Goal: Task Accomplishment & Management: Manage account settings

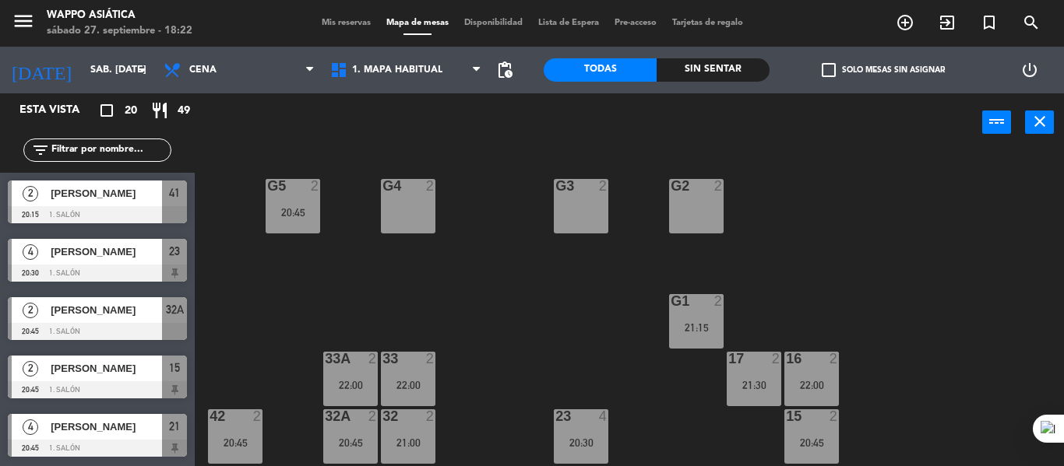
scroll to position [343, 0]
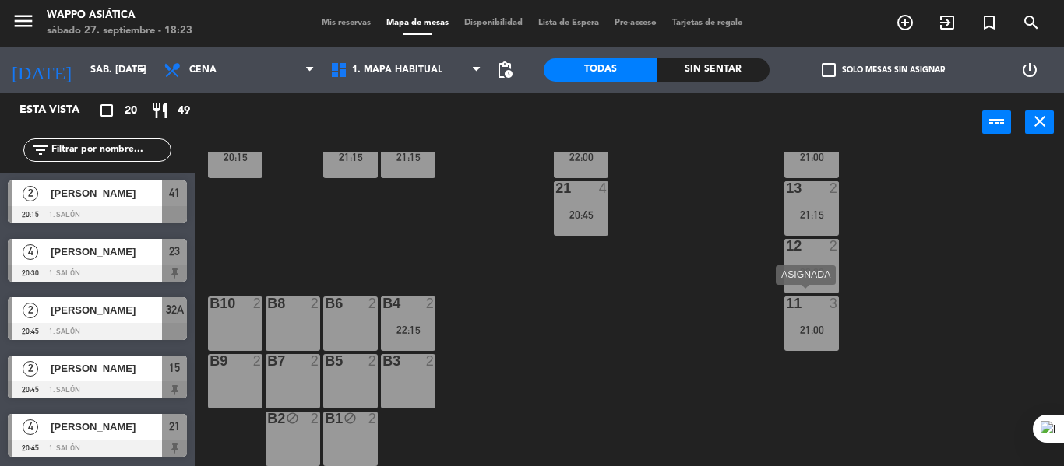
click at [818, 336] on div "21:00" at bounding box center [811, 330] width 55 height 11
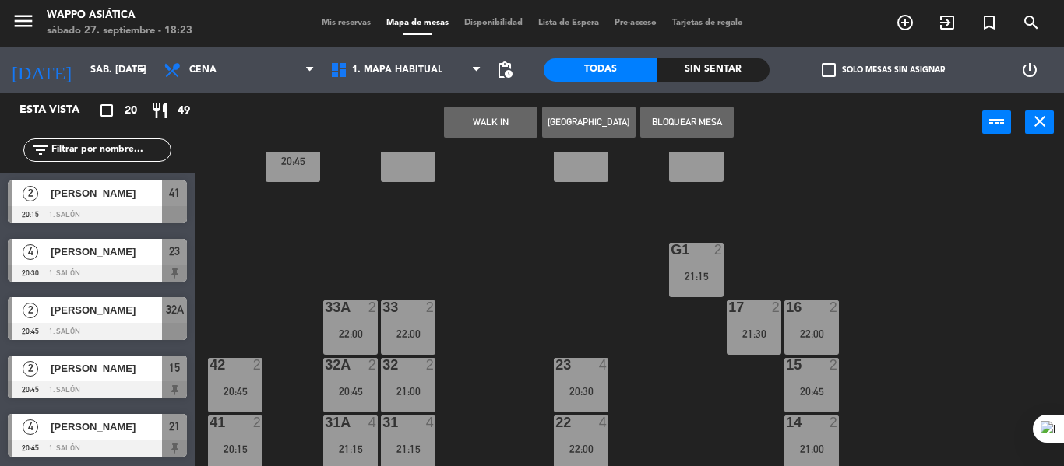
scroll to position [47, 0]
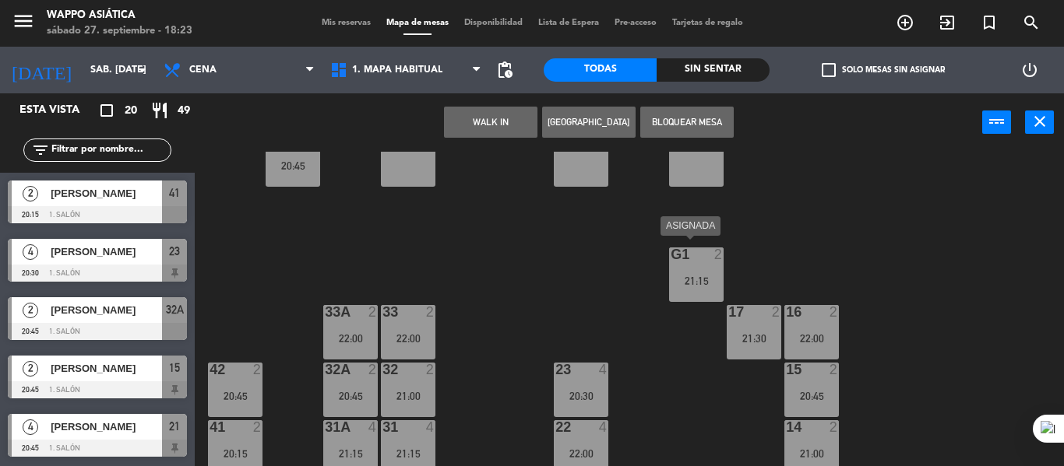
click at [684, 276] on div "21:15" at bounding box center [696, 281] width 55 height 11
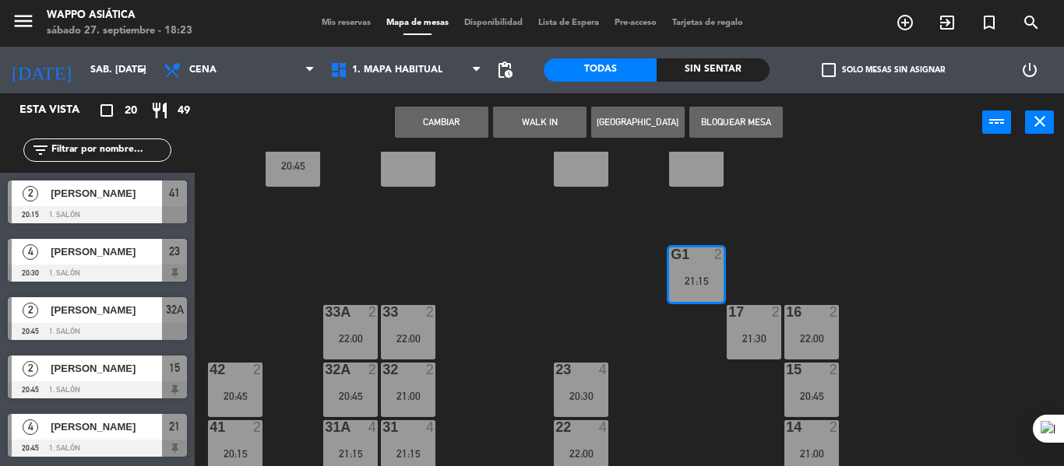
click at [447, 112] on button "Cambiar" at bounding box center [441, 122] width 93 height 31
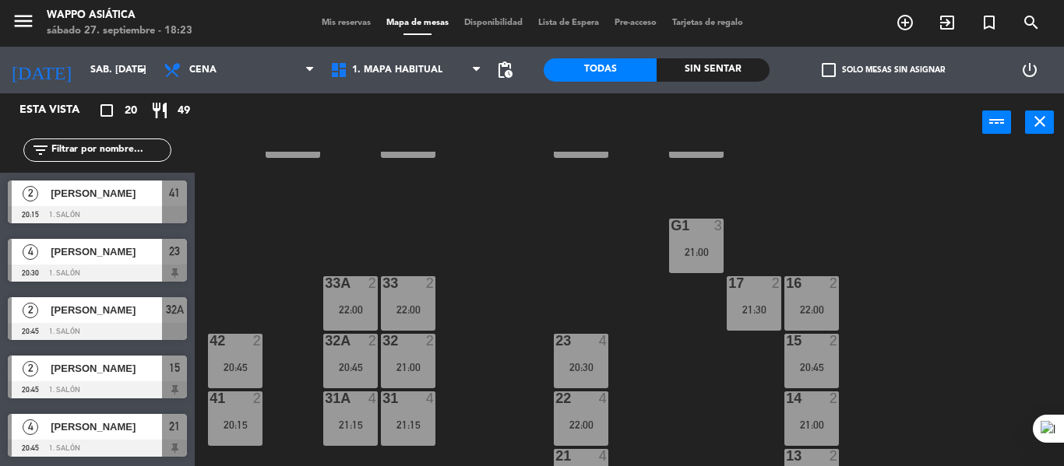
scroll to position [0, 0]
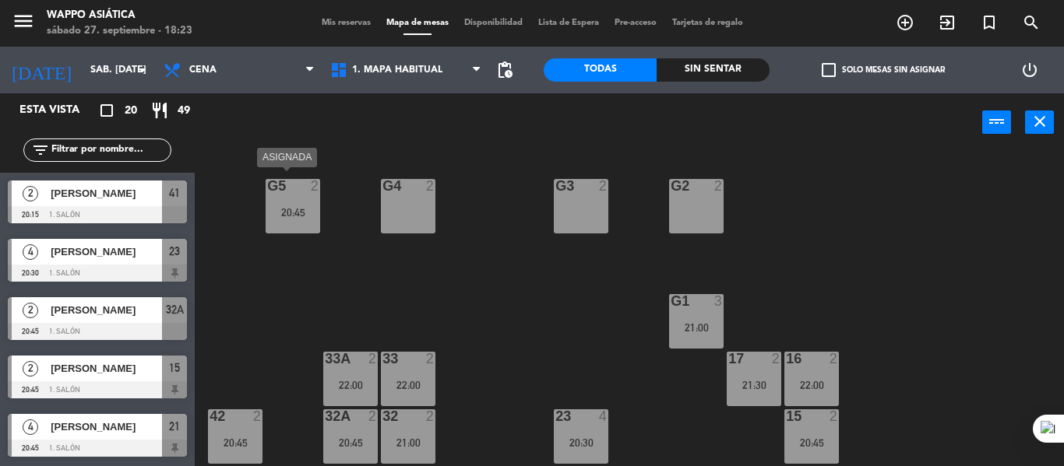
click at [299, 209] on div "20:45" at bounding box center [293, 212] width 55 height 11
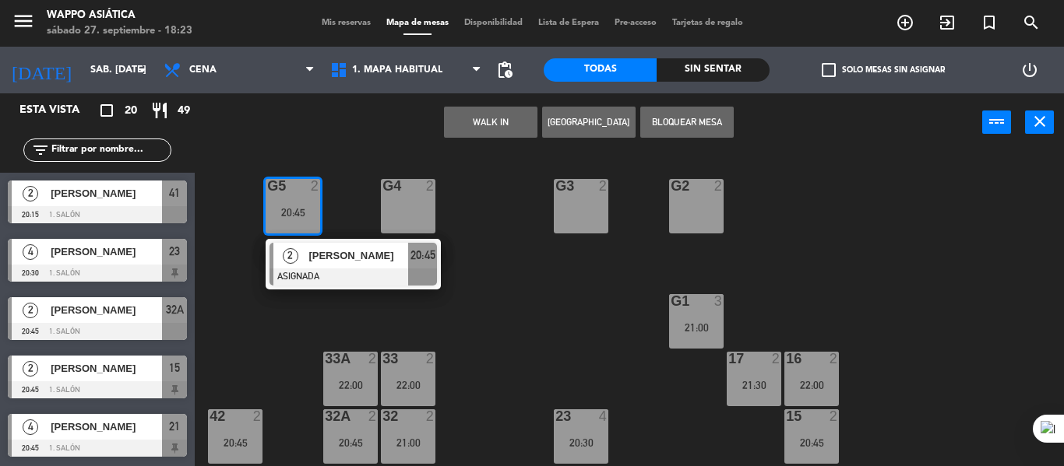
click at [400, 201] on div "g4 2" at bounding box center [408, 206] width 55 height 55
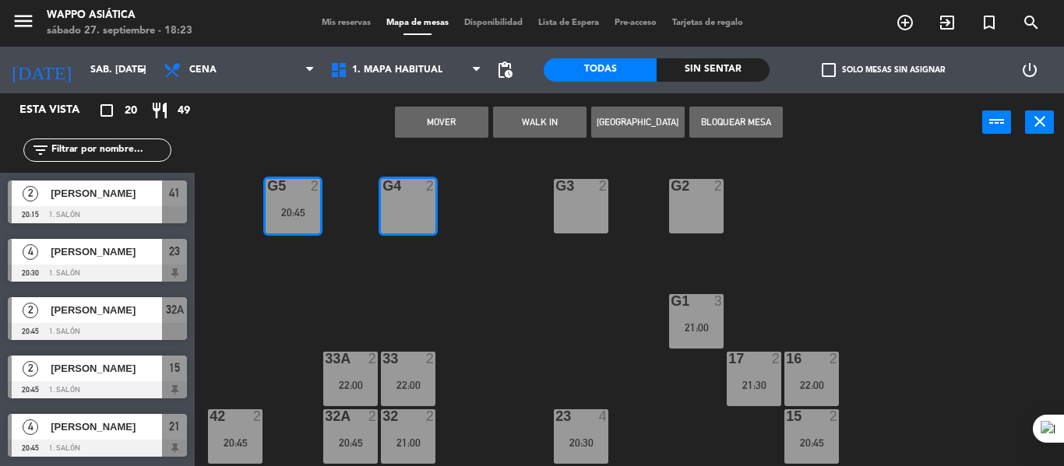
click at [458, 125] on button "Mover" at bounding box center [441, 122] width 93 height 31
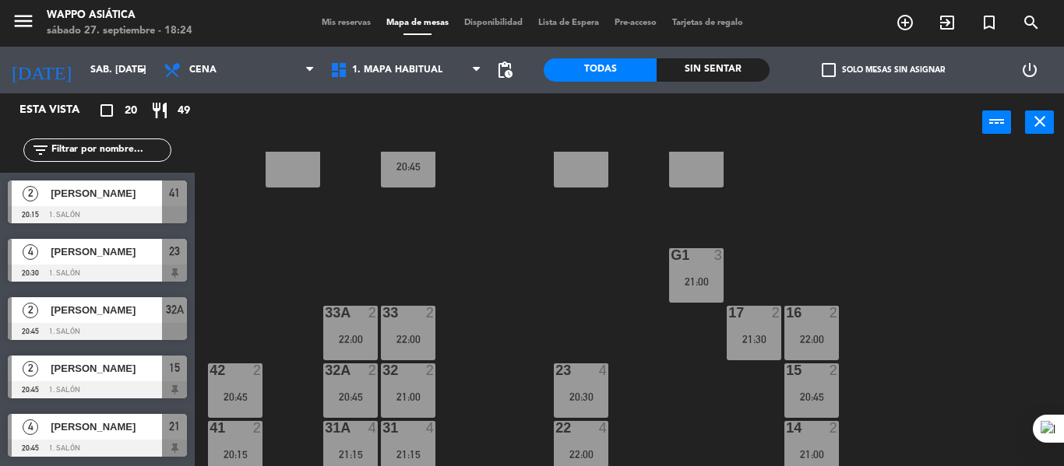
scroll to position [45, 0]
click at [333, 19] on span "Mis reservas" at bounding box center [346, 23] width 65 height 9
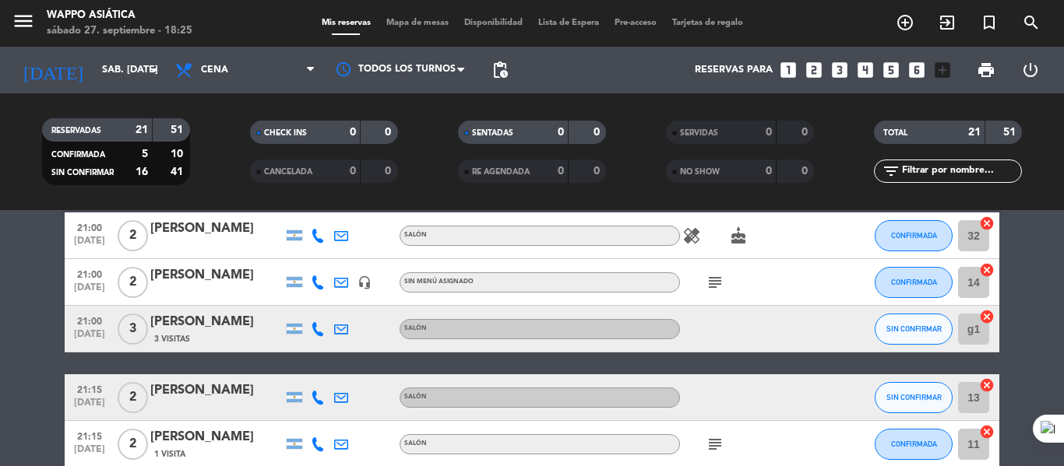
scroll to position [463, 0]
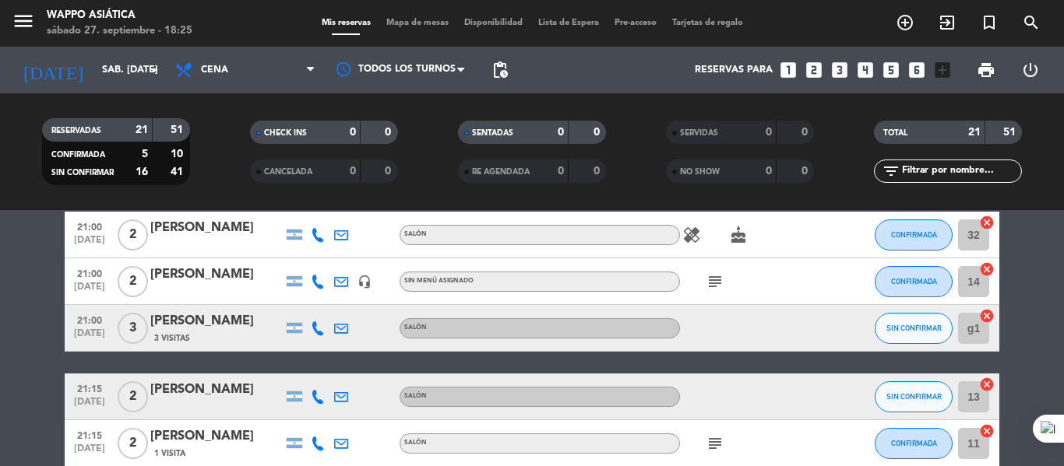
click at [209, 285] on div "[PERSON_NAME]" at bounding box center [216, 275] width 132 height 20
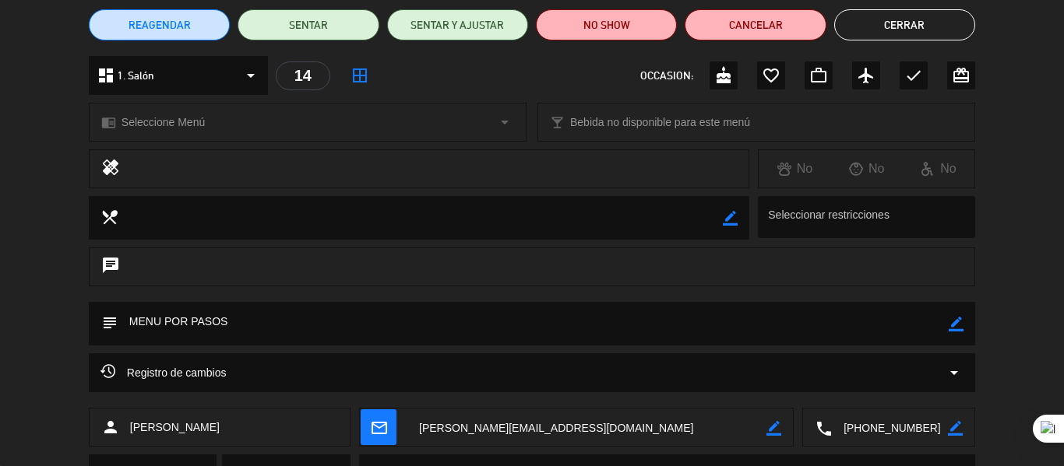
scroll to position [135, 0]
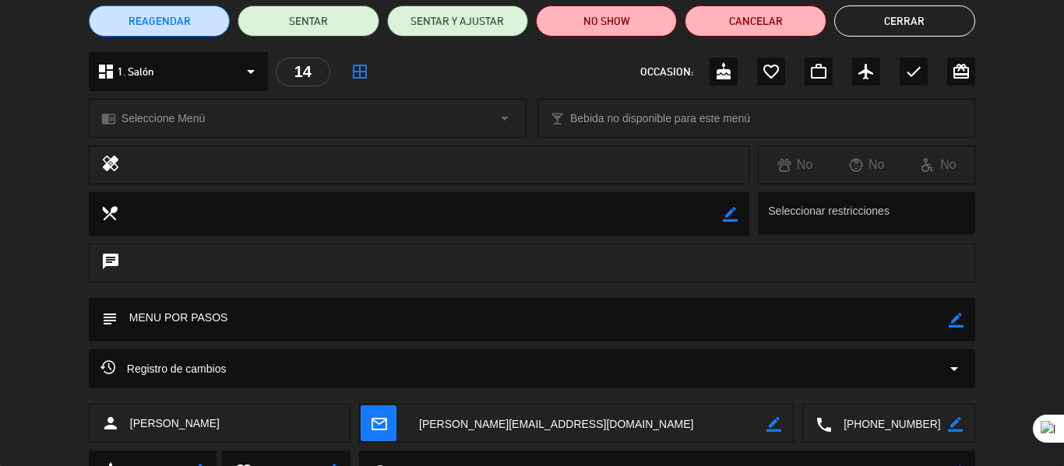
click at [952, 321] on icon "border_color" at bounding box center [955, 320] width 15 height 15
type textarea "MENU POR PASOS / [PERSON_NAME] PARA EL POSTRE"
click at [961, 322] on icon at bounding box center [955, 320] width 15 height 15
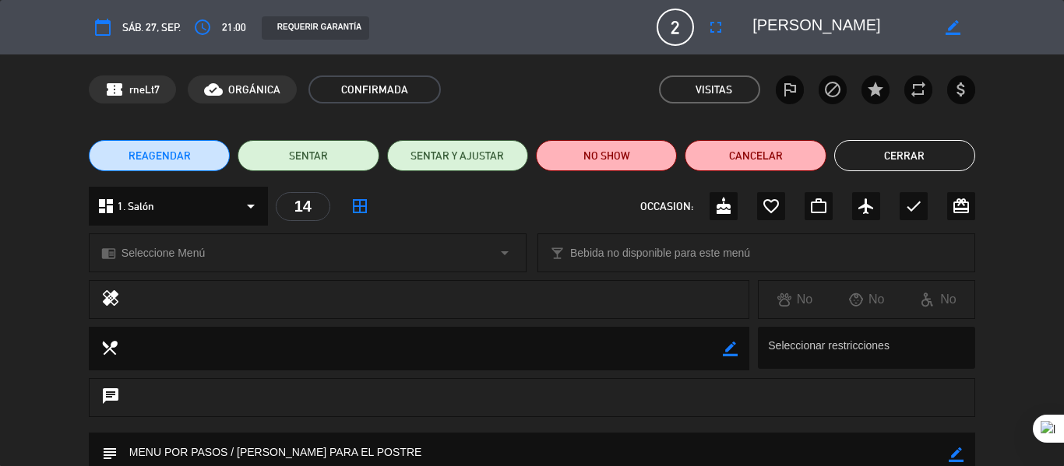
click at [894, 169] on button "Cerrar" at bounding box center [904, 155] width 141 height 31
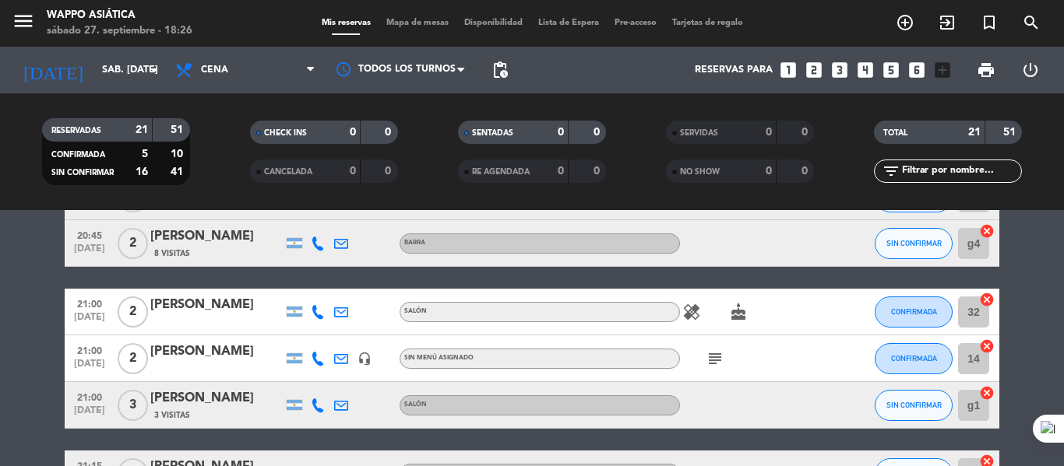
scroll to position [386, 0]
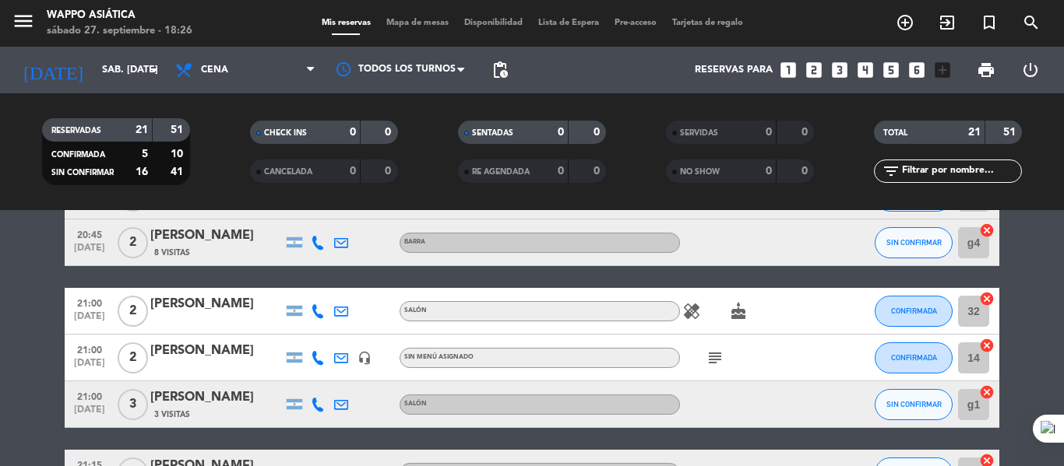
click at [691, 321] on icon "healing" at bounding box center [691, 311] width 19 height 19
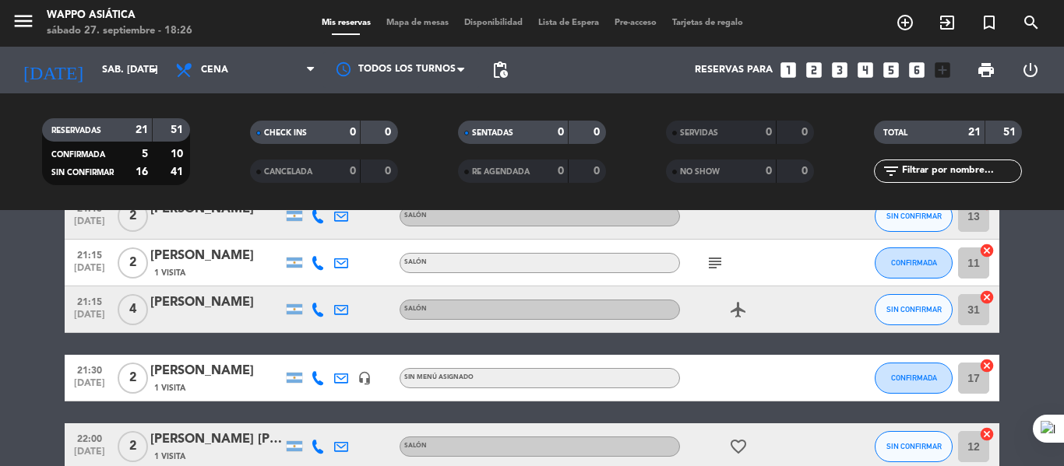
scroll to position [645, 0]
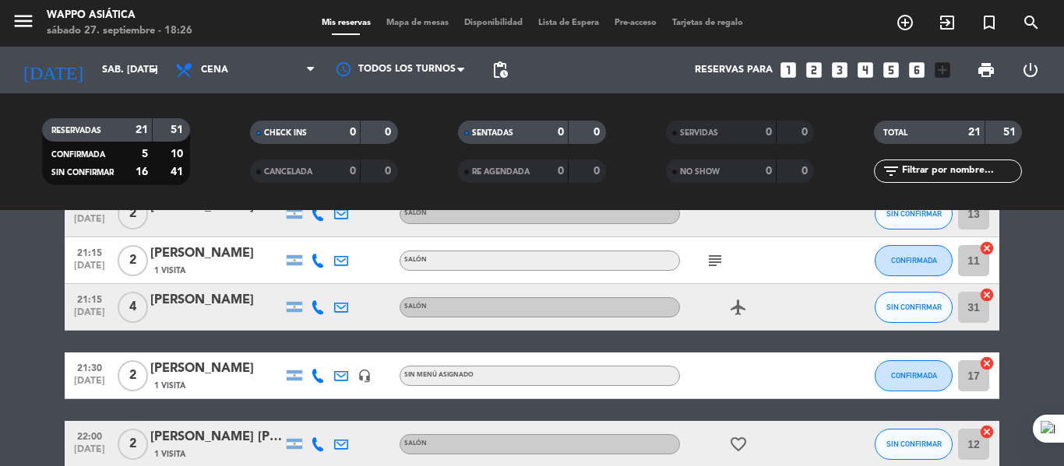
click at [716, 270] on icon "subject" at bounding box center [714, 261] width 19 height 19
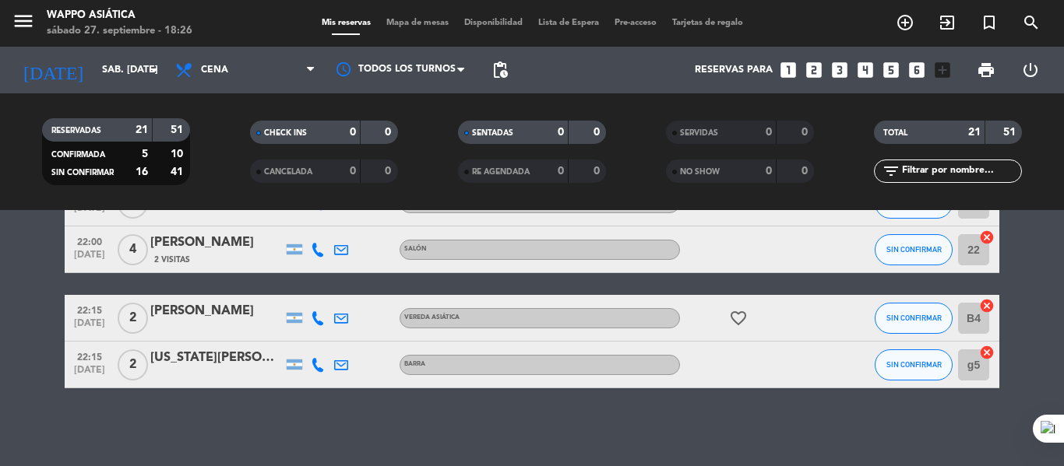
scroll to position [0, 0]
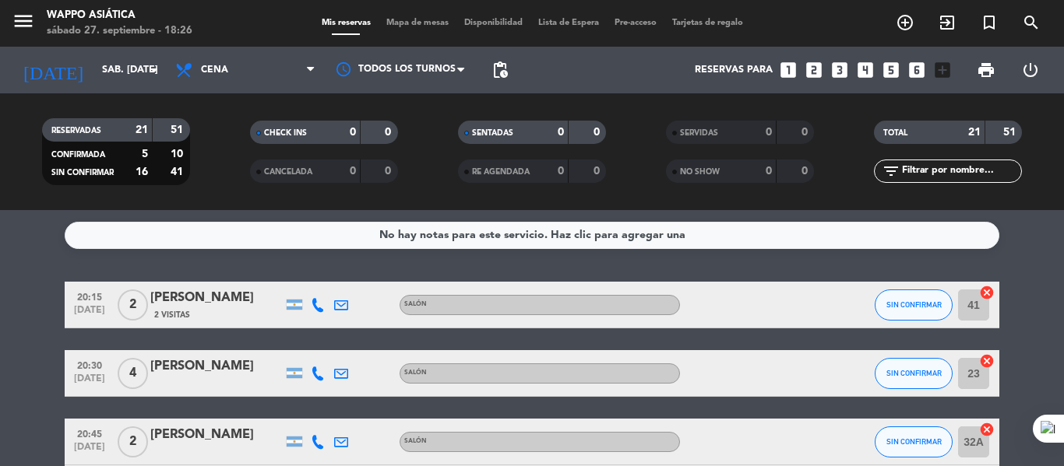
click at [403, 26] on span "Mapa de mesas" at bounding box center [417, 23] width 78 height 9
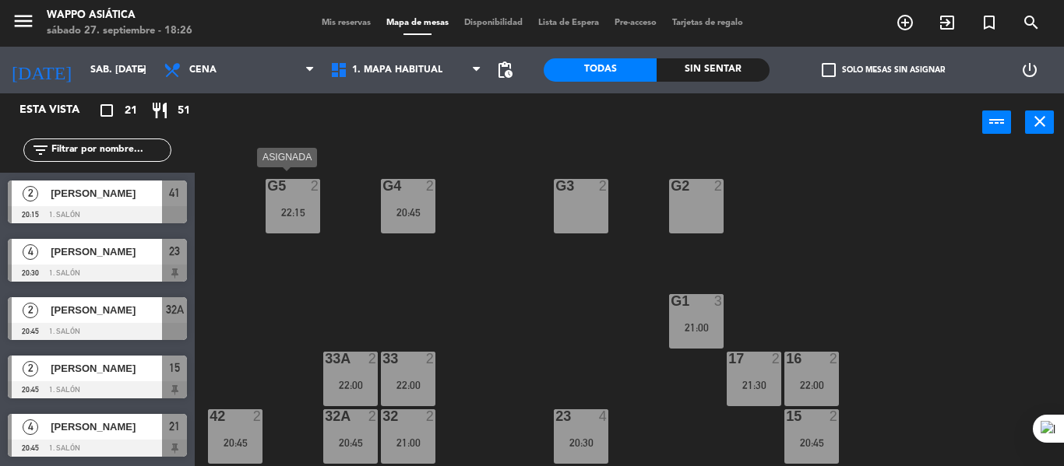
click at [308, 223] on div "g5 2 22:15" at bounding box center [293, 206] width 55 height 55
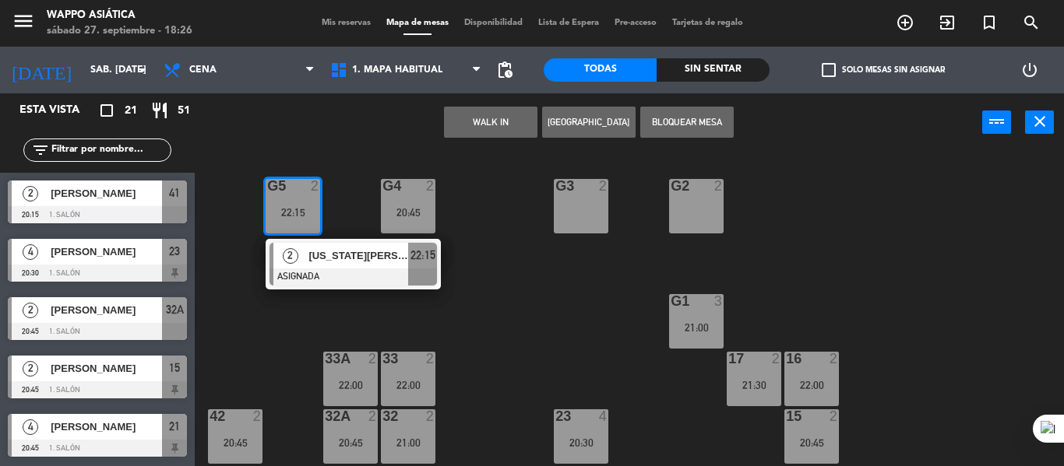
click at [575, 223] on div "g3 2" at bounding box center [581, 206] width 55 height 55
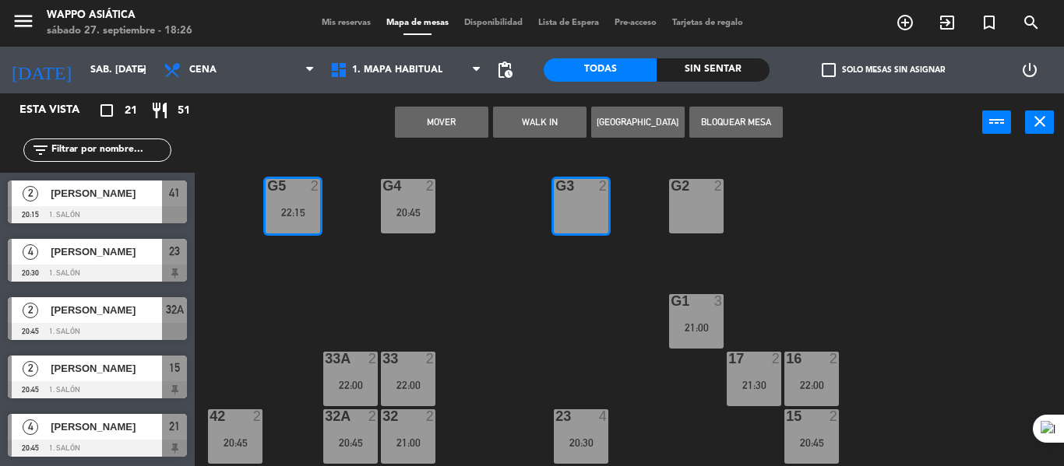
click at [464, 125] on button "Mover" at bounding box center [441, 122] width 93 height 31
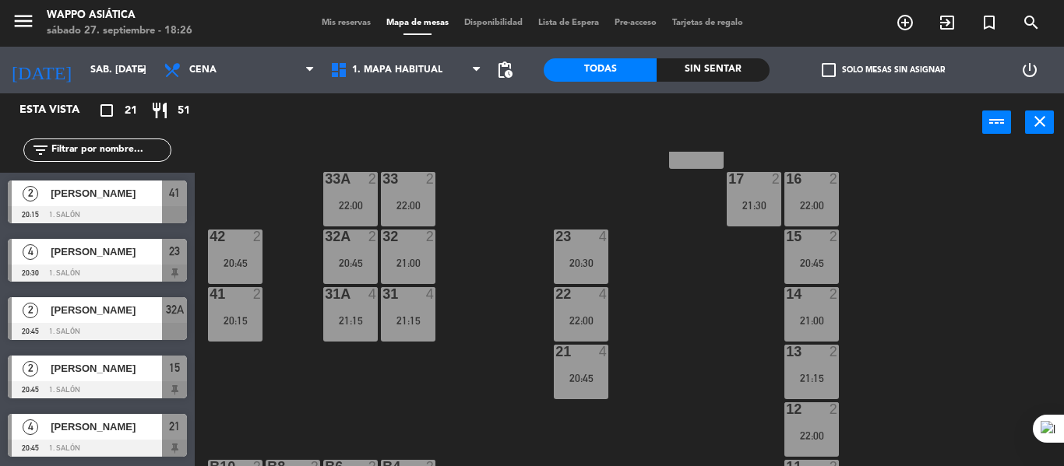
scroll to position [179, 0]
click at [491, 255] on div "g5 2 g4 2 20:45 g3 2 22:15 g2 2 g1 3 21:00 33 2 22:00 16 2 22:00 33A 2 22:00 17…" at bounding box center [635, 309] width 858 height 315
click at [348, 27] on span "Mis reservas" at bounding box center [346, 23] width 65 height 9
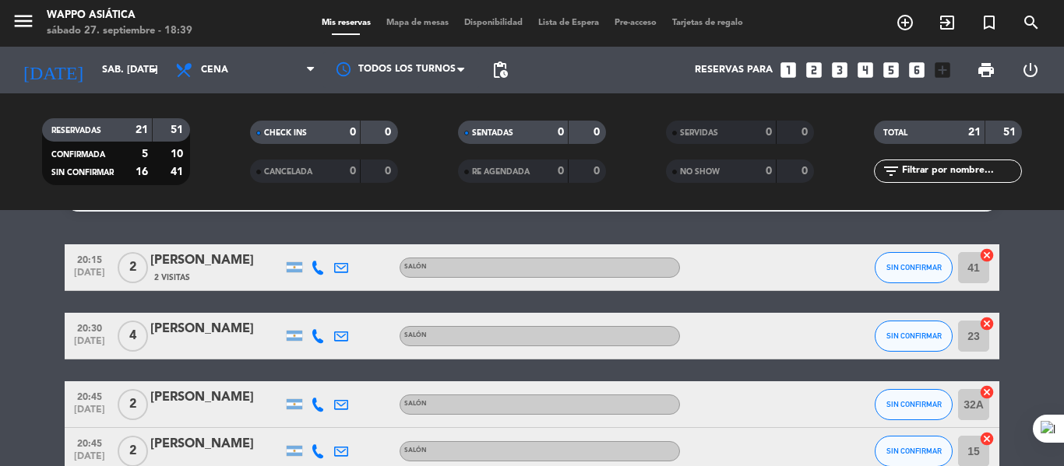
scroll to position [37, 0]
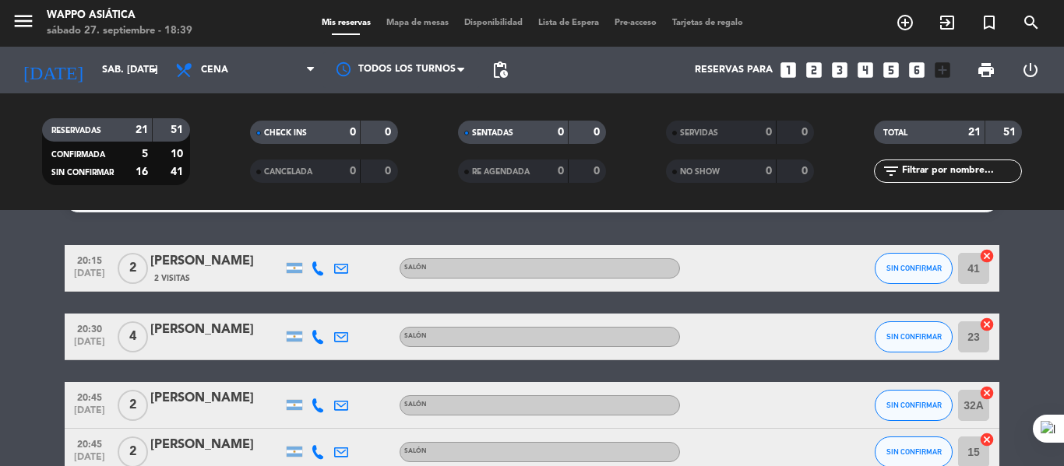
click at [315, 276] on icon at bounding box center [318, 269] width 14 height 14
click at [309, 238] on span "Copiar" at bounding box center [294, 230] width 33 height 16
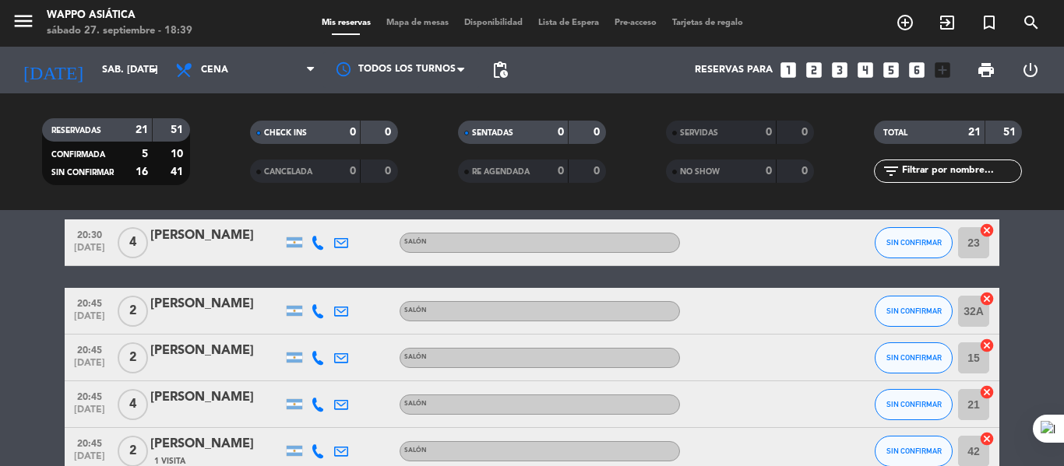
scroll to position [137, 0]
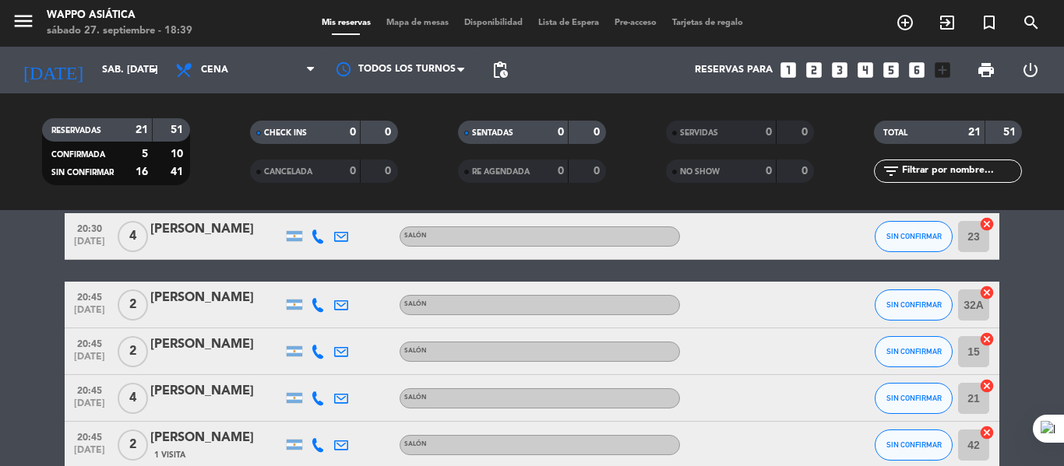
click at [318, 244] on icon at bounding box center [318, 237] width 14 height 14
click at [302, 211] on span "Copiar" at bounding box center [294, 203] width 33 height 16
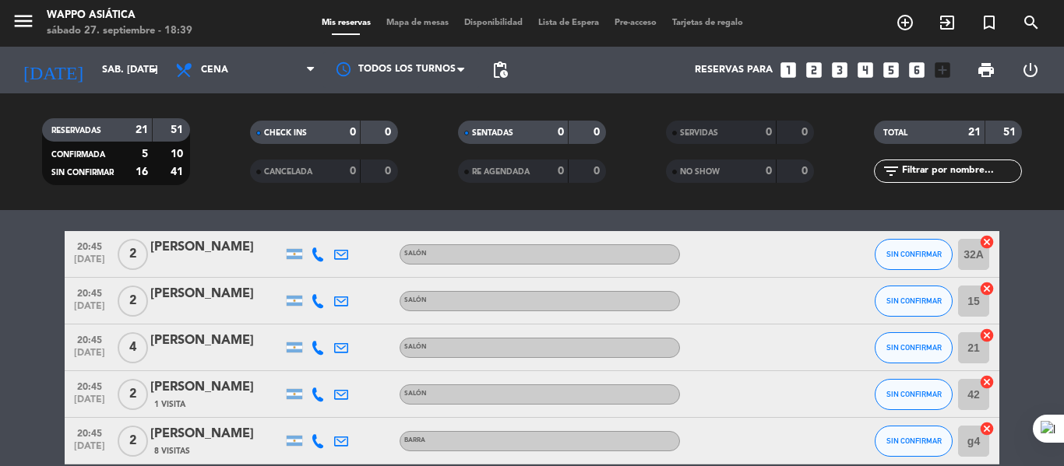
scroll to position [193, 0]
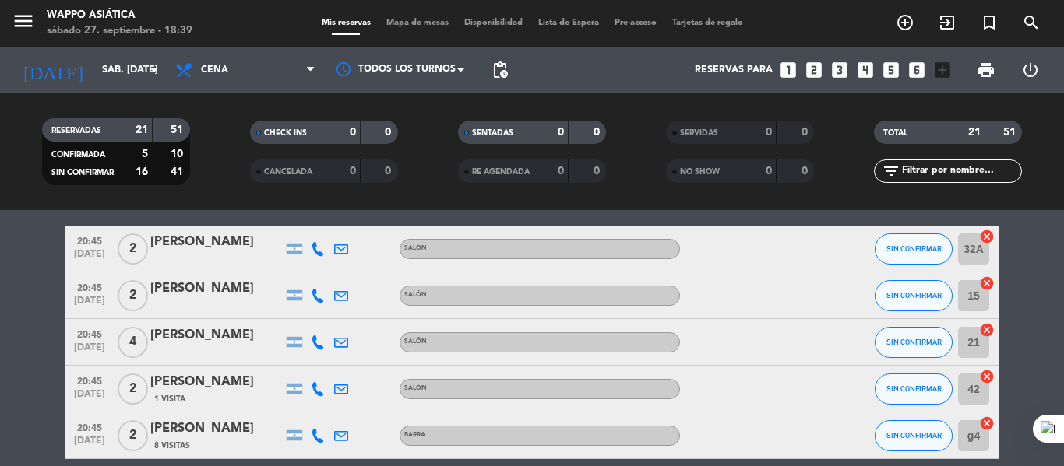
click at [320, 256] on icon at bounding box center [318, 249] width 14 height 14
click at [300, 230] on span "Copiar" at bounding box center [294, 221] width 33 height 16
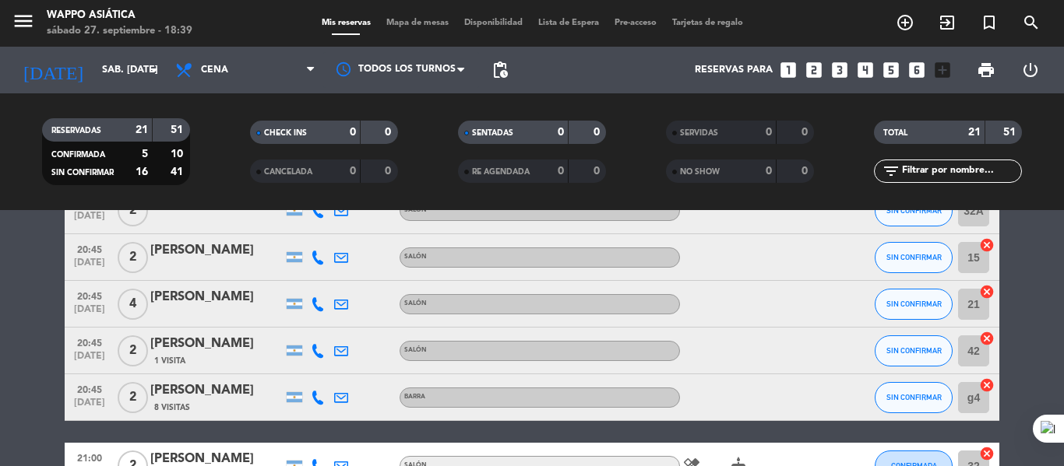
scroll to position [232, 0]
click at [318, 264] on icon at bounding box center [318, 257] width 14 height 14
click at [297, 237] on span "Copiar" at bounding box center [294, 229] width 33 height 16
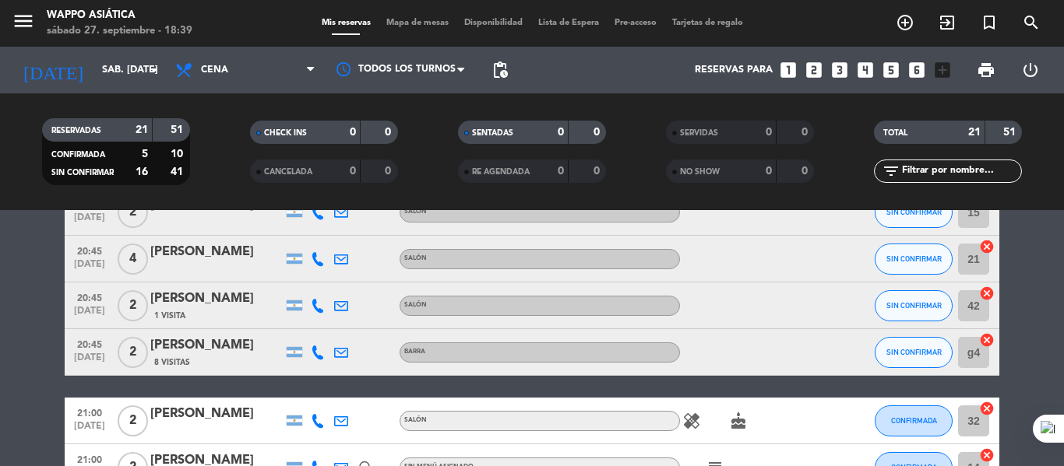
scroll to position [279, 0]
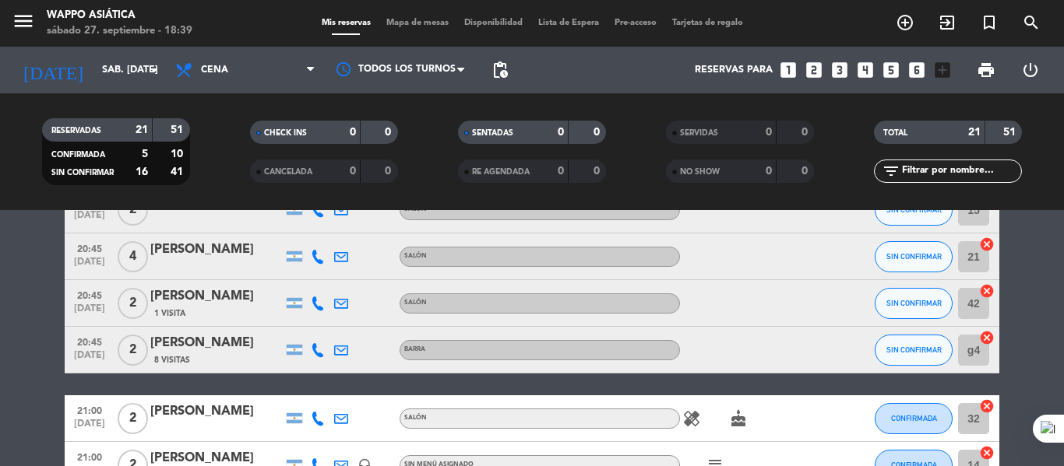
click at [322, 264] on icon at bounding box center [318, 257] width 14 height 14
click at [297, 237] on span "Copiar" at bounding box center [294, 229] width 33 height 16
click at [320, 311] on icon at bounding box center [318, 304] width 14 height 14
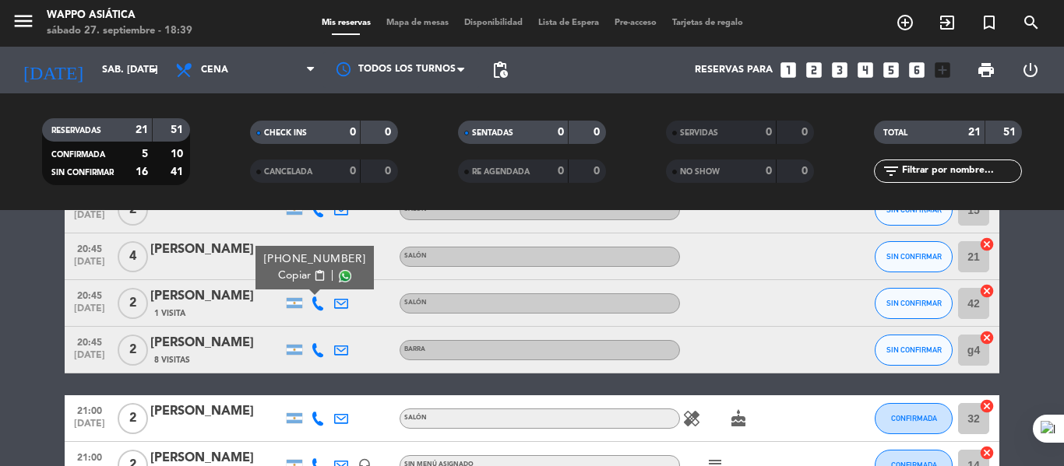
click at [301, 284] on span "Copiar" at bounding box center [294, 276] width 33 height 16
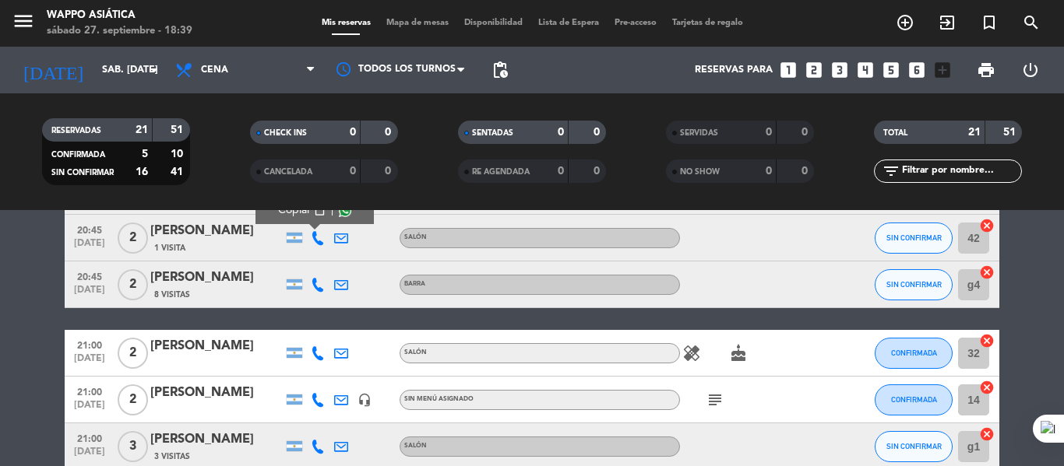
scroll to position [357, 0]
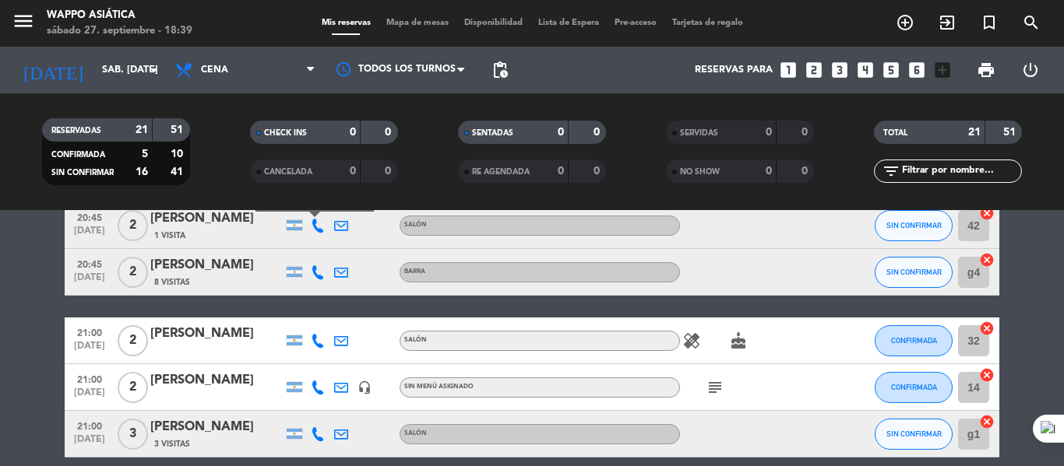
click at [315, 280] on icon at bounding box center [318, 273] width 14 height 14
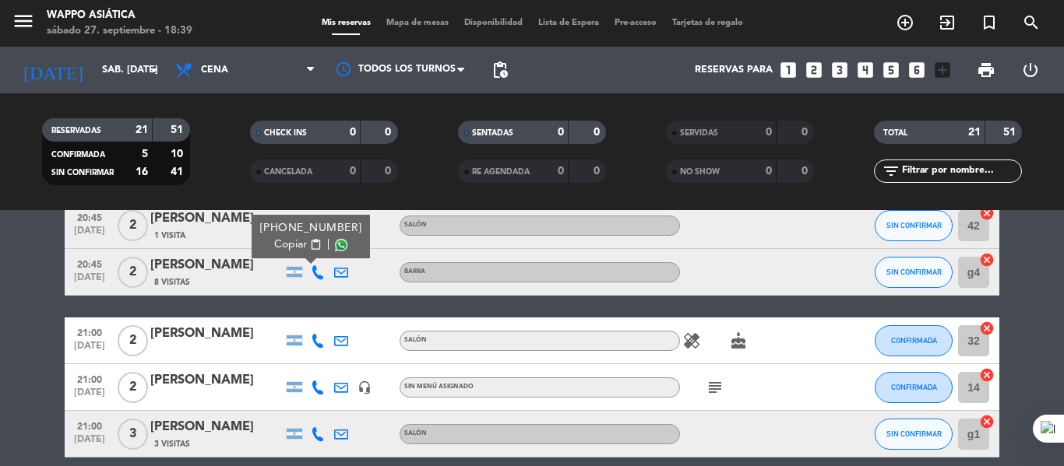
click at [290, 253] on span "Copiar" at bounding box center [290, 245] width 33 height 16
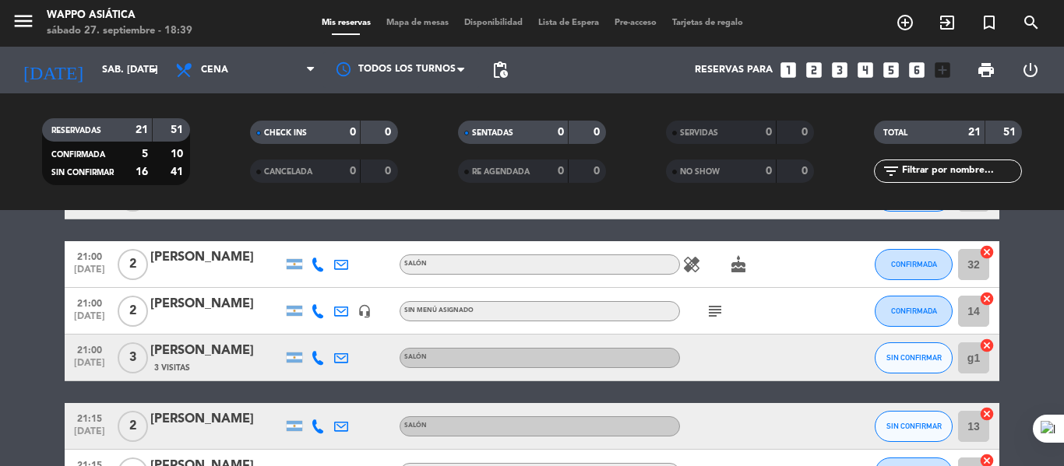
scroll to position [437, 0]
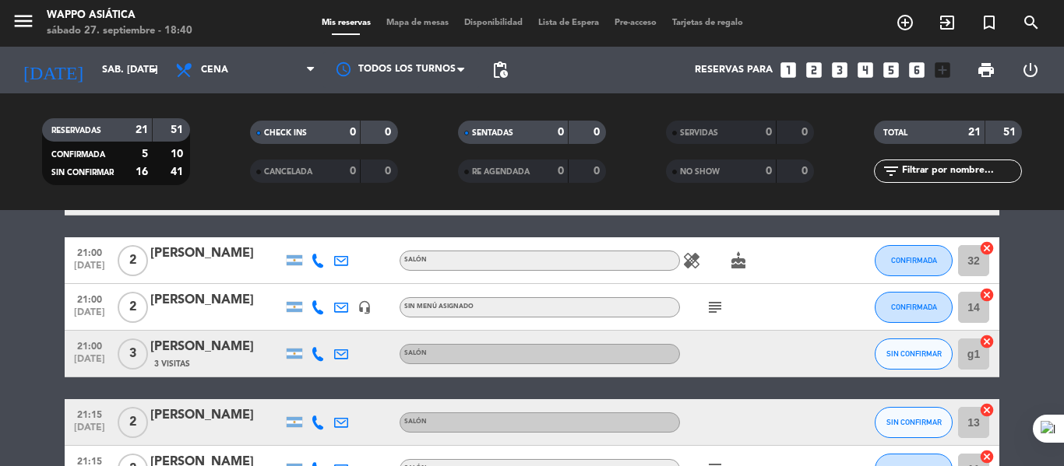
click at [316, 268] on icon at bounding box center [318, 261] width 14 height 14
click at [305, 247] on span "Copiar" at bounding box center [294, 238] width 33 height 16
click at [319, 315] on icon at bounding box center [318, 308] width 14 height 14
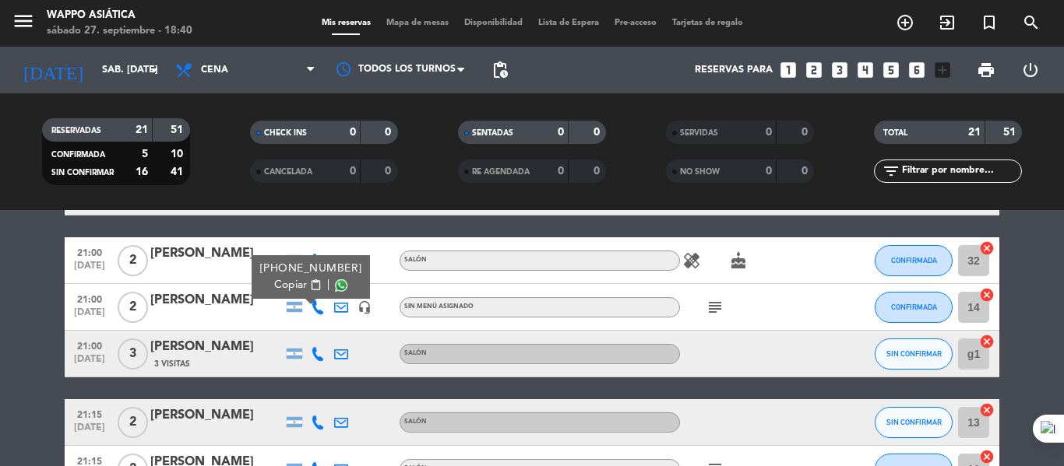
click at [299, 294] on span "Copiar" at bounding box center [290, 285] width 33 height 16
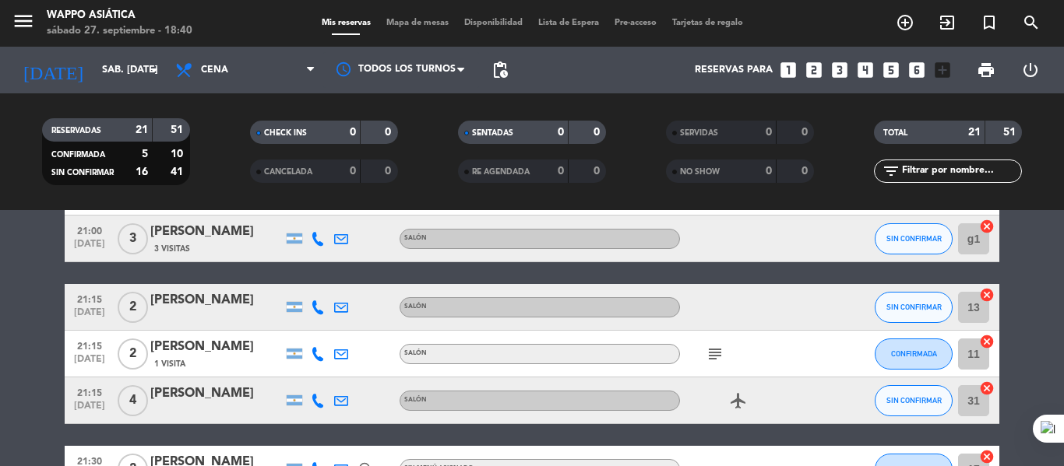
scroll to position [554, 0]
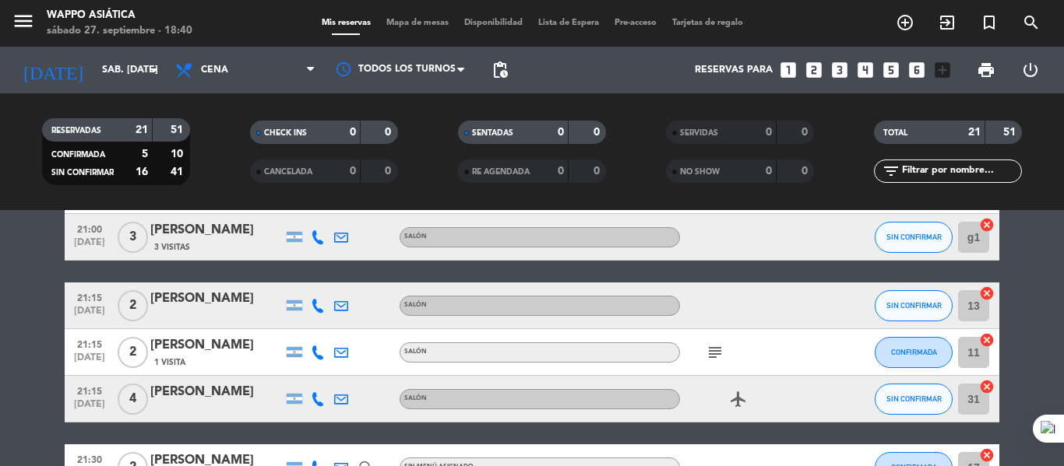
click at [323, 244] on icon at bounding box center [318, 237] width 14 height 14
click at [289, 223] on span "Copiar" at bounding box center [294, 215] width 33 height 16
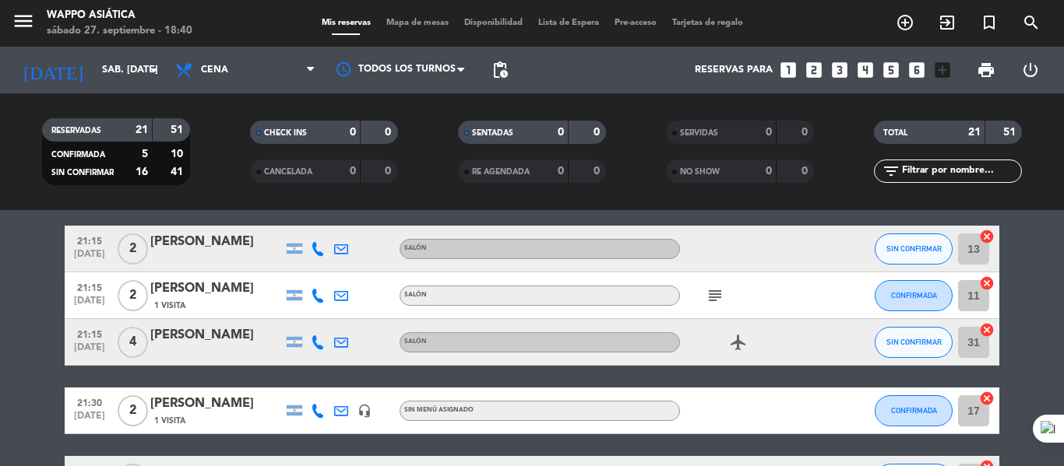
scroll to position [611, 0]
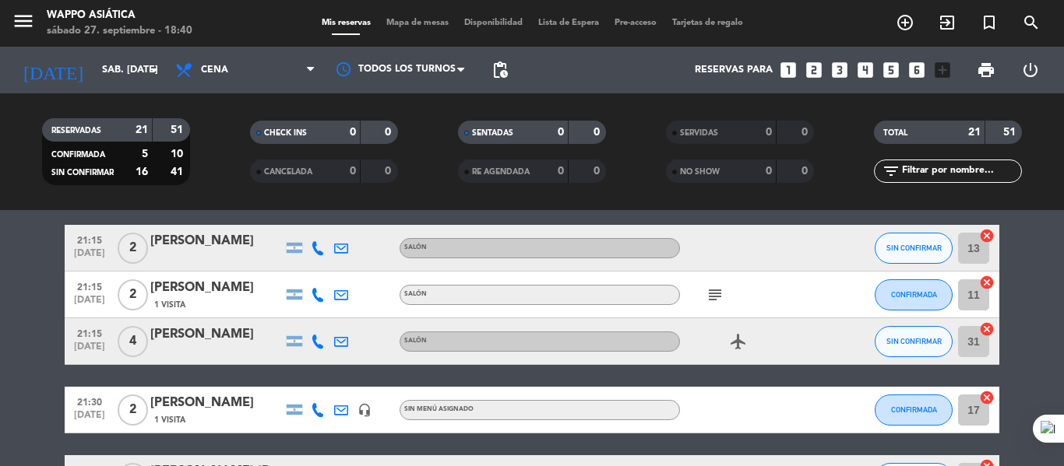
click at [315, 255] on icon at bounding box center [318, 248] width 14 height 14
click at [296, 240] on span "Copiar" at bounding box center [294, 231] width 33 height 16
click at [707, 304] on icon "subject" at bounding box center [714, 295] width 19 height 19
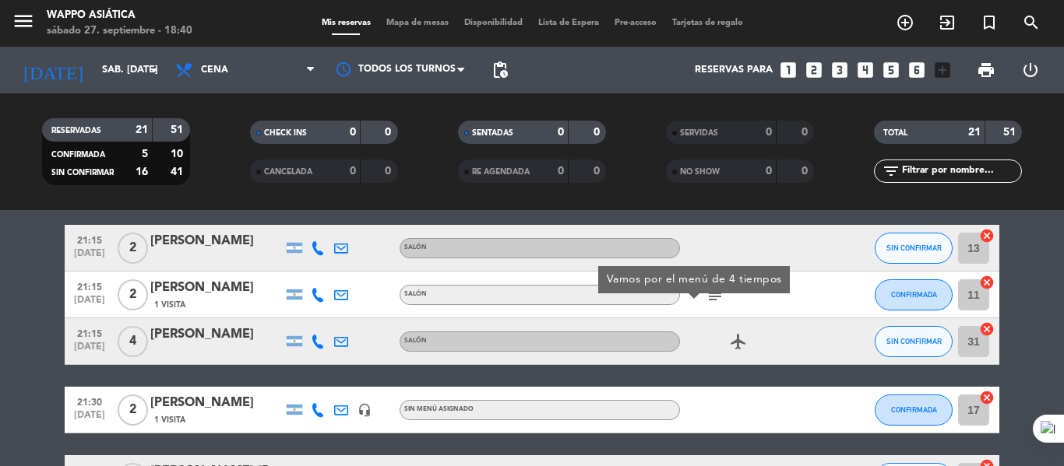
click at [318, 349] on icon at bounding box center [318, 342] width 14 height 14
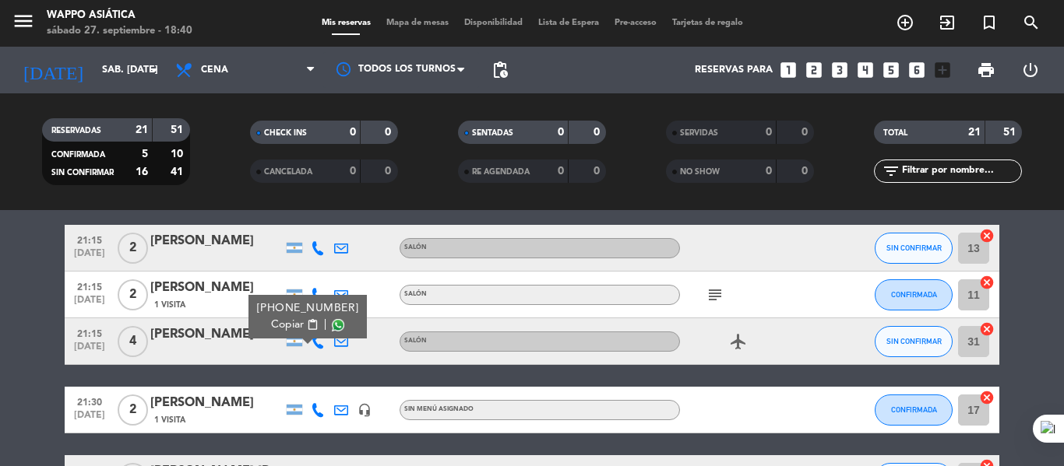
click at [298, 333] on span "Copiar" at bounding box center [287, 325] width 33 height 16
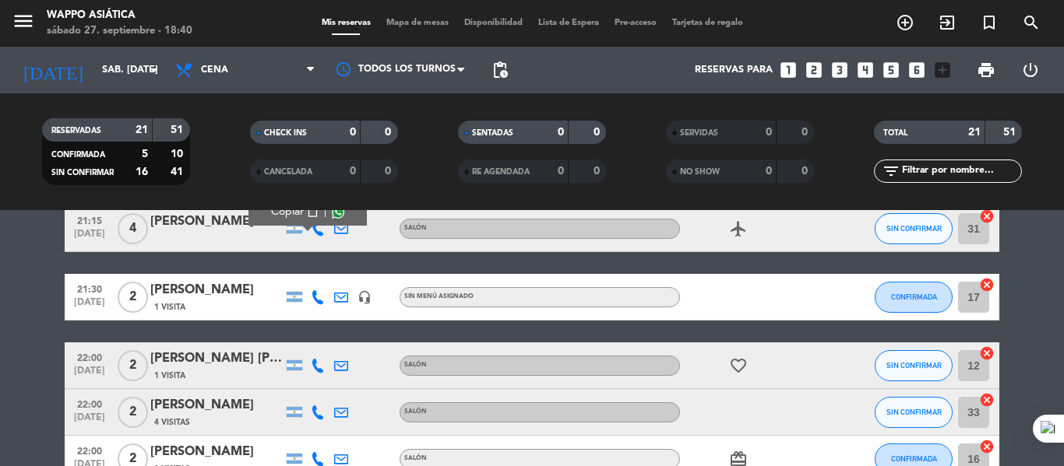
scroll to position [726, 0]
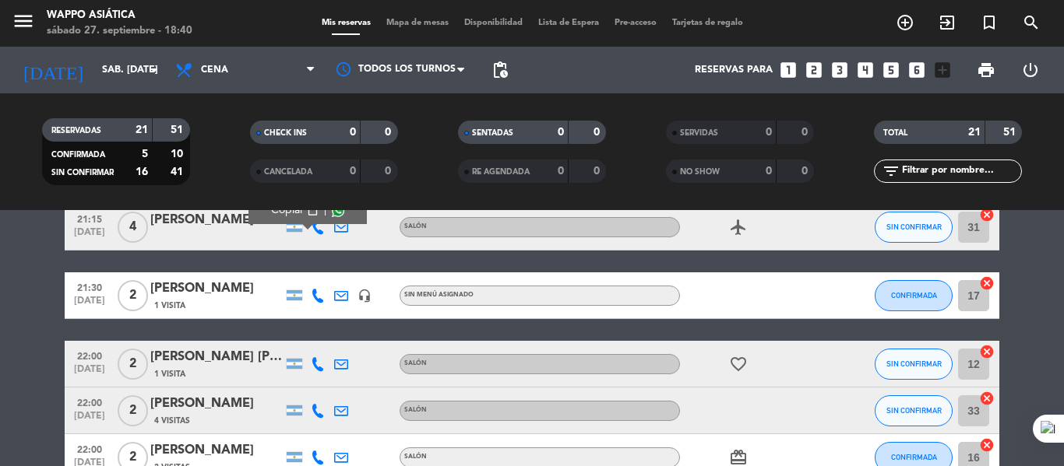
click at [314, 303] on icon at bounding box center [318, 296] width 14 height 14
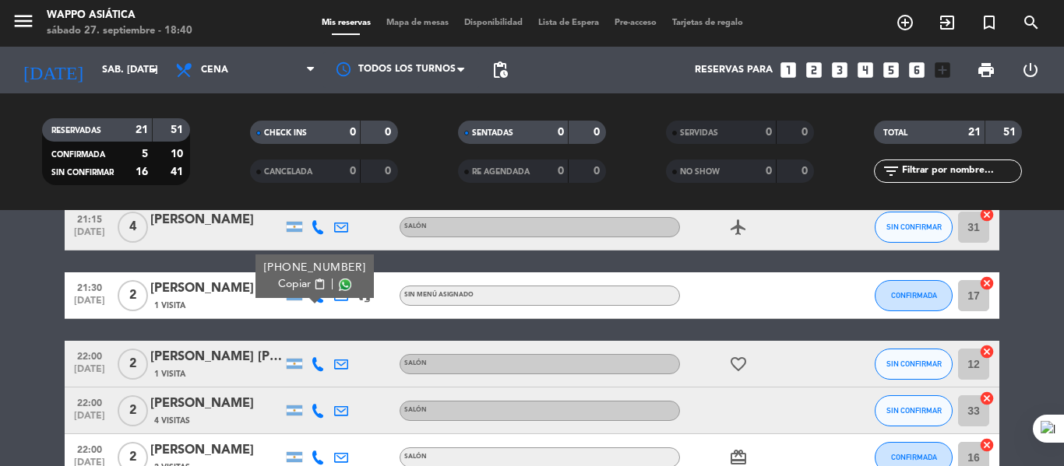
click at [298, 293] on span "Copiar" at bounding box center [294, 284] width 33 height 16
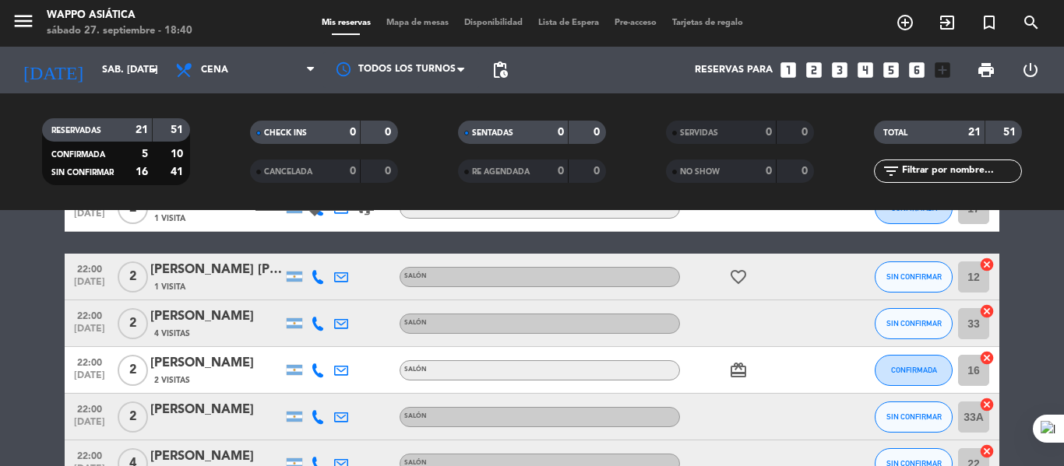
scroll to position [814, 0]
click at [321, 283] on icon at bounding box center [318, 276] width 14 height 14
click at [311, 279] on span "Copiar" at bounding box center [294, 270] width 33 height 16
click at [316, 330] on icon at bounding box center [318, 323] width 14 height 14
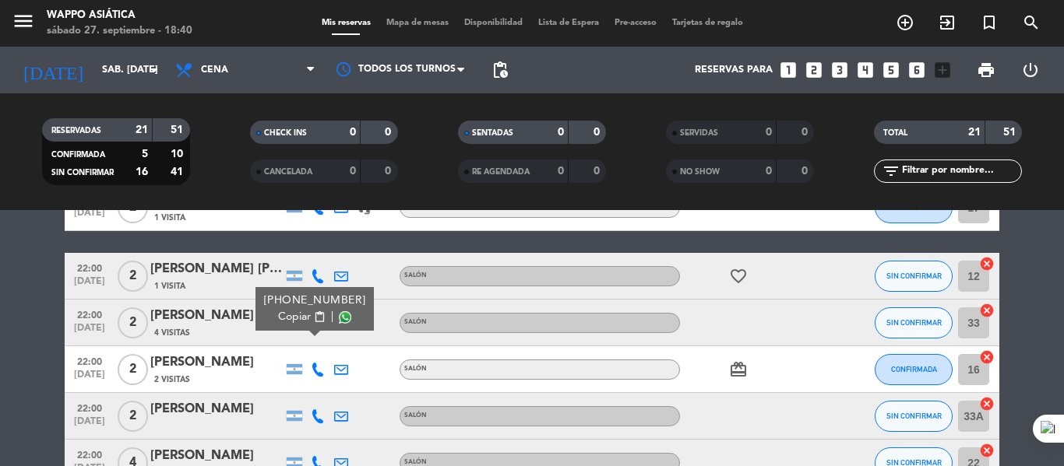
click at [310, 325] on span "Copiar" at bounding box center [294, 317] width 33 height 16
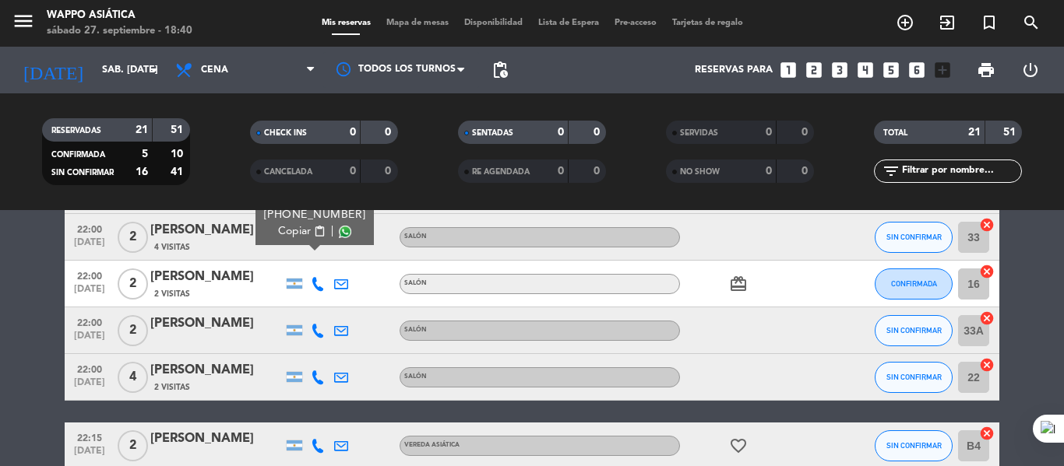
scroll to position [905, 0]
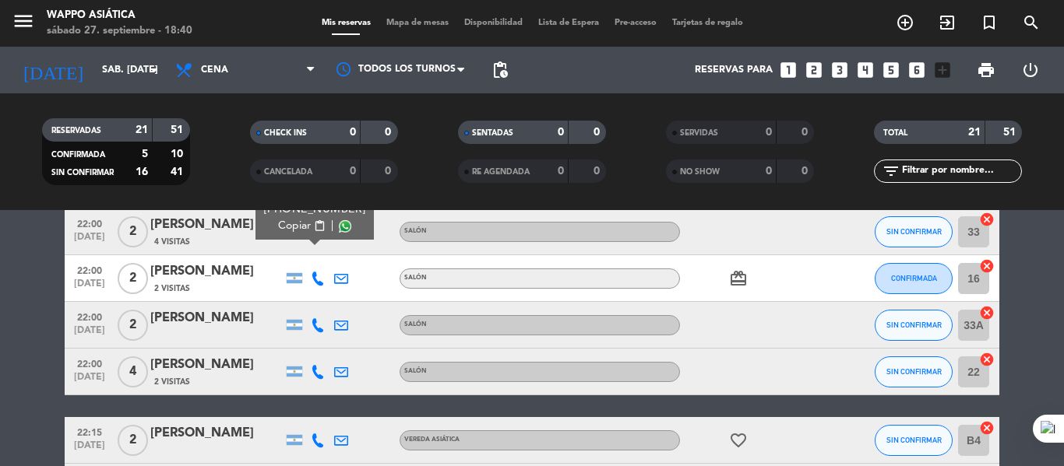
click at [316, 286] on icon at bounding box center [318, 279] width 14 height 14
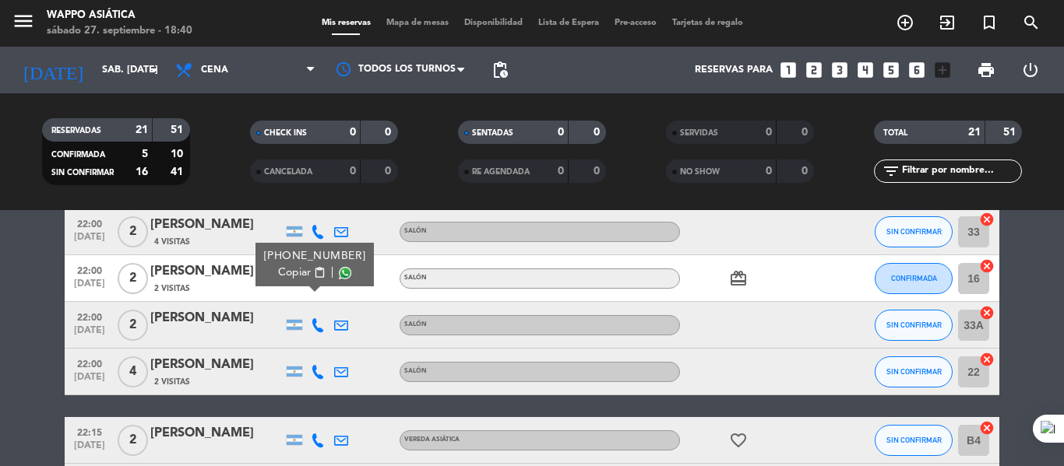
click at [304, 281] on span "Copiar" at bounding box center [294, 273] width 33 height 16
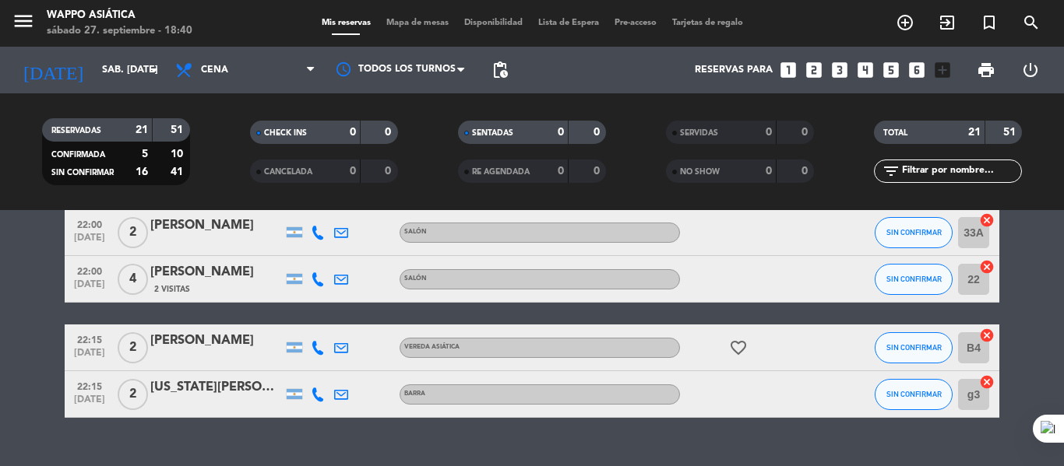
scroll to position [998, 0]
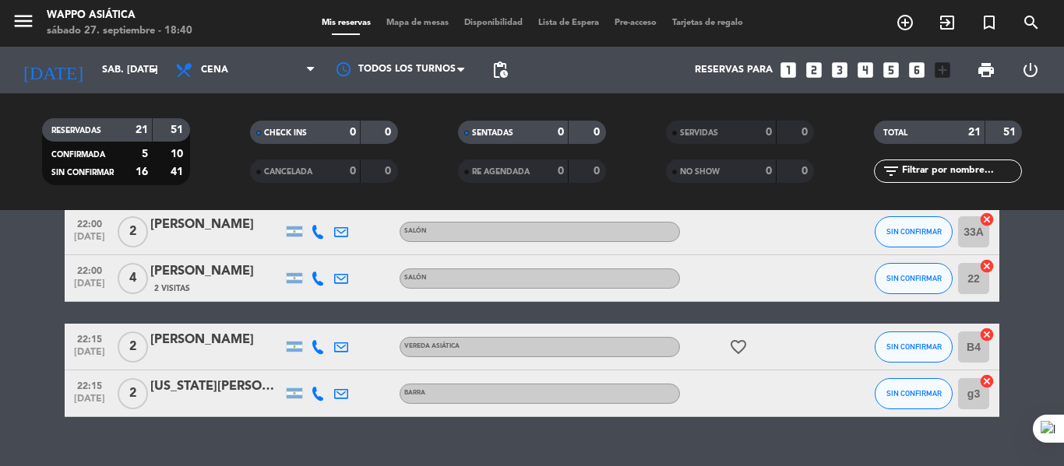
click at [322, 239] on icon at bounding box center [318, 232] width 14 height 14
click at [297, 234] on span "Copiar" at bounding box center [294, 226] width 33 height 16
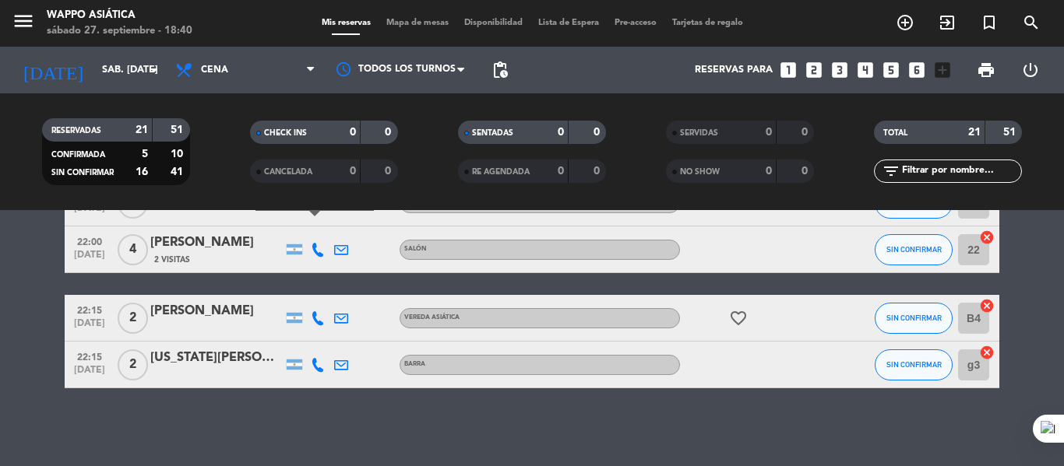
scroll to position [1074, 0]
click at [316, 247] on icon at bounding box center [318, 250] width 14 height 14
click at [306, 236] on span "Copiar" at bounding box center [294, 244] width 33 height 16
click at [314, 320] on icon at bounding box center [318, 318] width 14 height 14
click at [308, 310] on span "Copiar" at bounding box center [294, 318] width 33 height 16
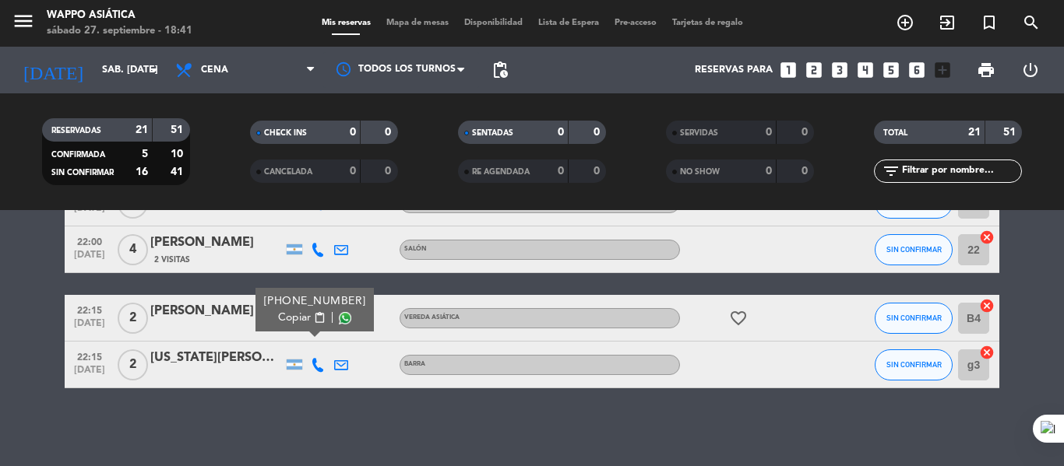
click at [318, 363] on icon at bounding box center [318, 365] width 14 height 14
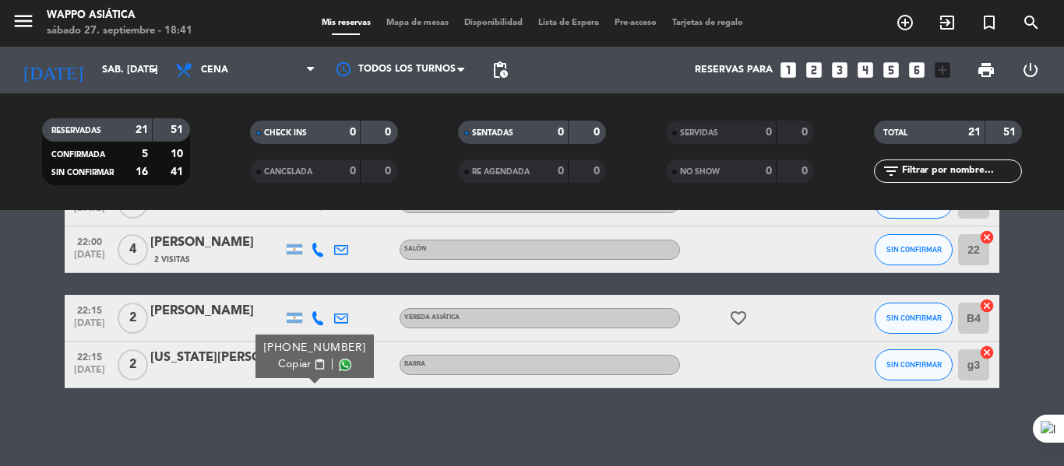
click at [298, 357] on span "Copiar" at bounding box center [294, 365] width 33 height 16
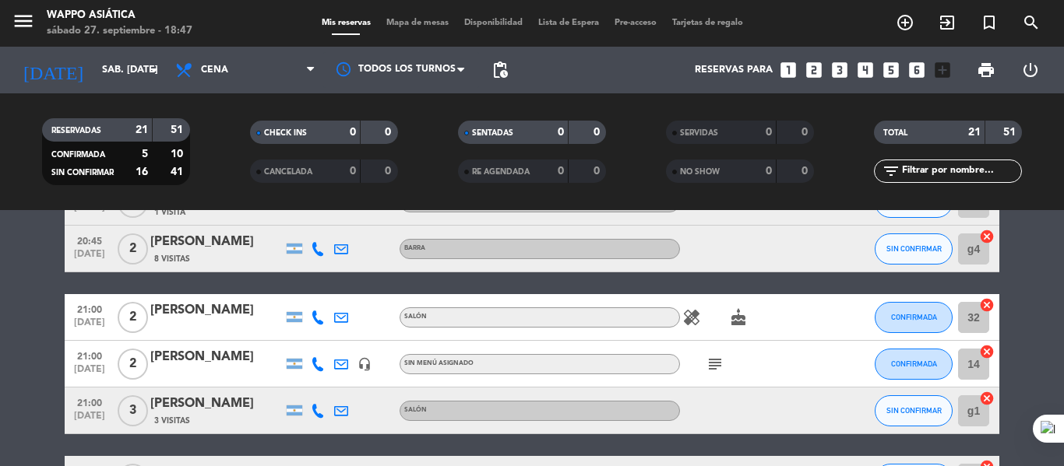
scroll to position [379, 0]
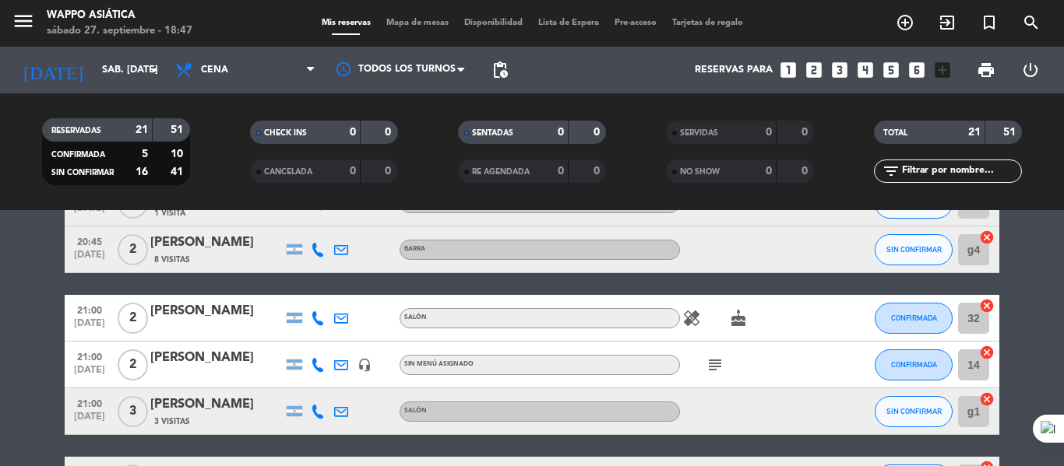
click at [692, 328] on icon "healing" at bounding box center [691, 318] width 19 height 19
click at [317, 325] on icon at bounding box center [318, 318] width 14 height 14
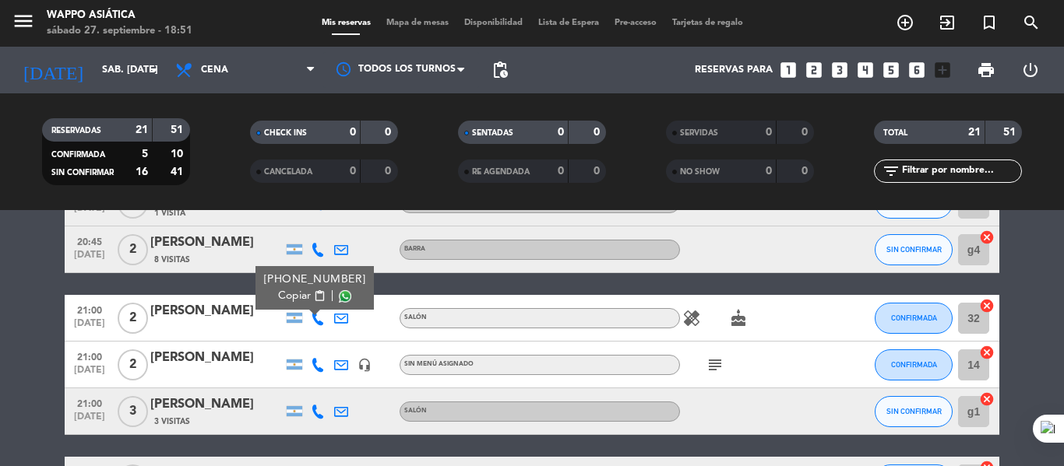
click at [399, 26] on span "Mapa de mesas" at bounding box center [417, 23] width 78 height 9
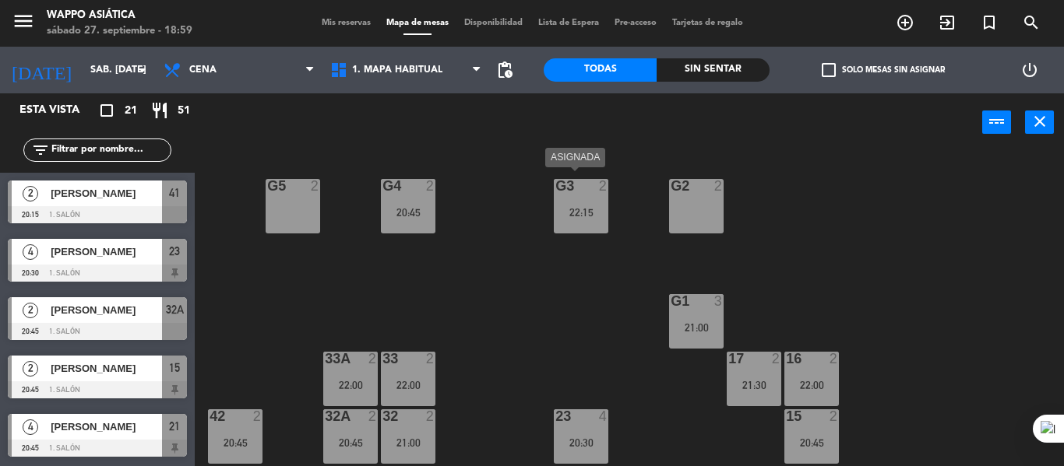
click at [565, 214] on div "22:15" at bounding box center [581, 212] width 55 height 11
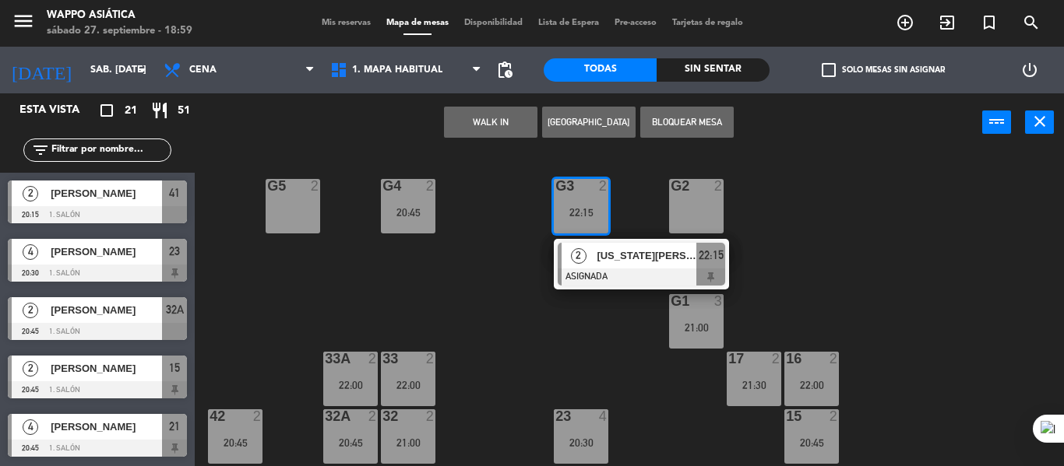
click at [496, 258] on div "g5 2 g4 2 20:45 g3 2 22:15 2 [US_STATE] Zingerling ASIGNADA 22:15 g2 2 g1 3 21:…" at bounding box center [635, 309] width 858 height 315
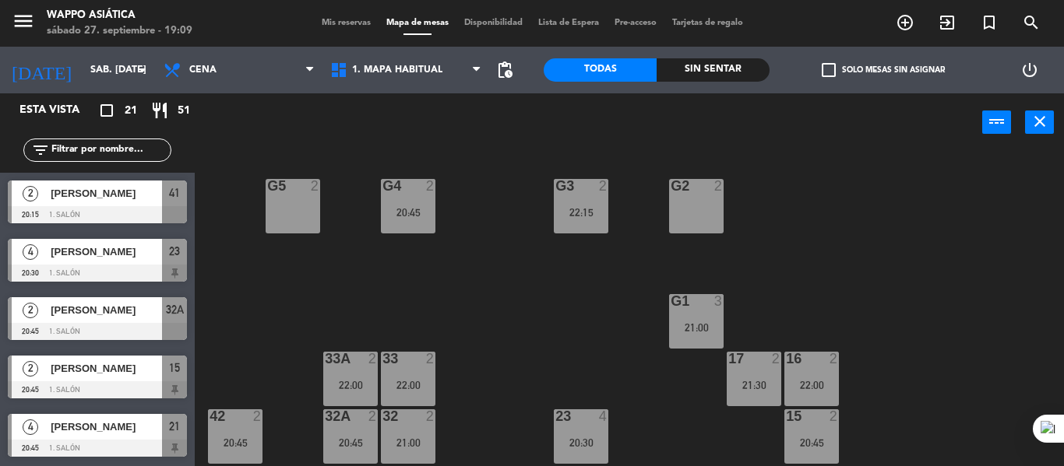
click at [122, 153] on input "text" at bounding box center [110, 150] width 121 height 17
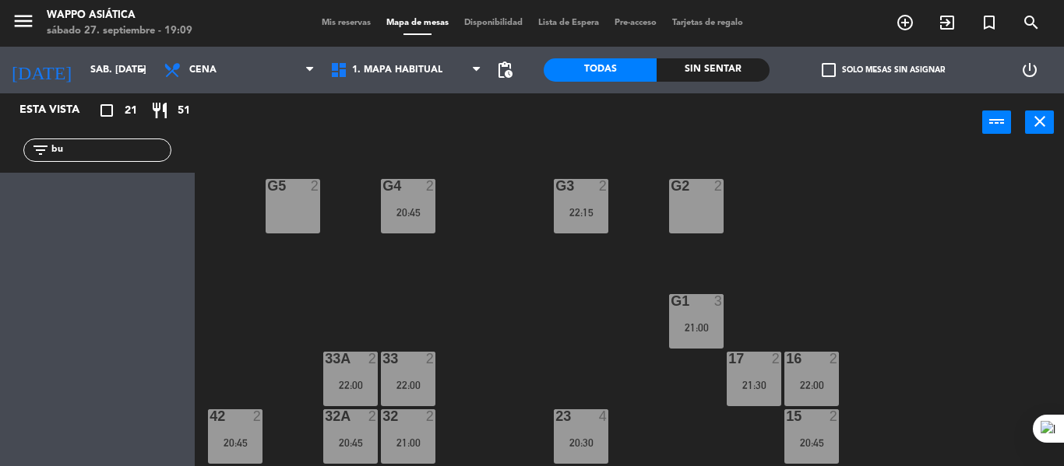
type input "b"
type input "p"
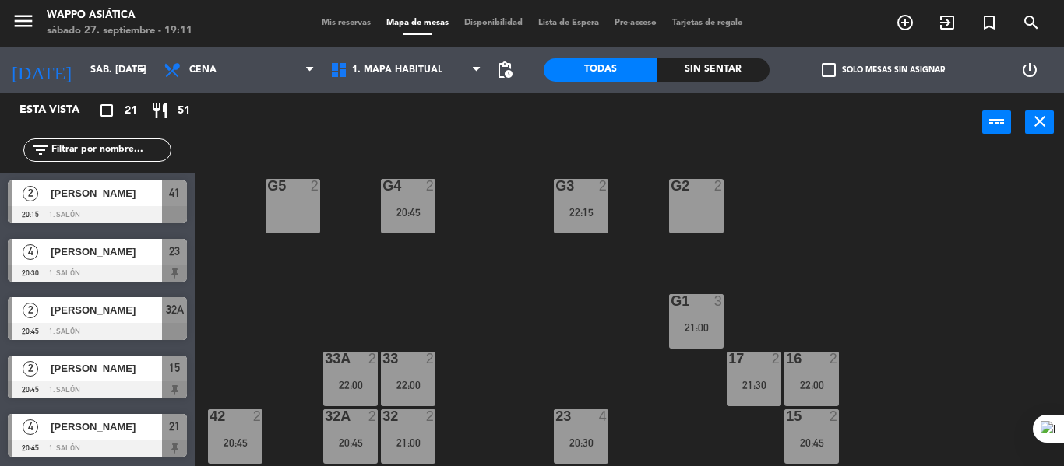
click at [524, 342] on div "g5 2 g4 2 20:45 g3 2 22:15 g2 2 g1 3 21:00 33 2 22:00 16 2 22:00 33A 2 22:00 17…" at bounding box center [635, 309] width 858 height 315
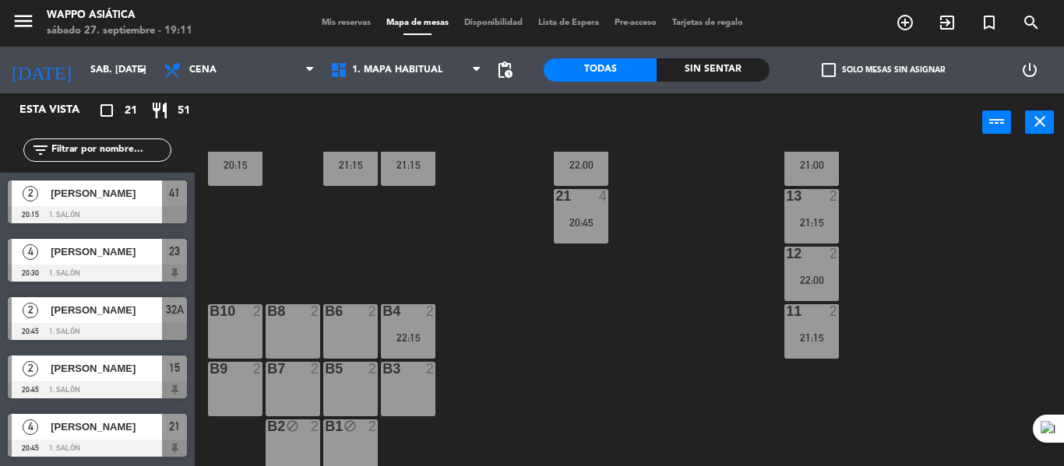
scroll to position [343, 0]
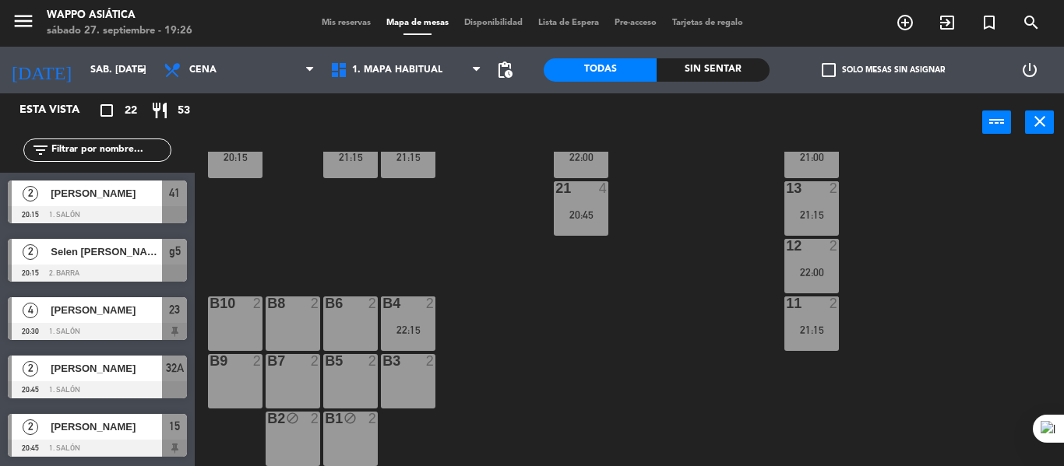
click at [141, 153] on input "text" at bounding box center [110, 150] width 121 height 17
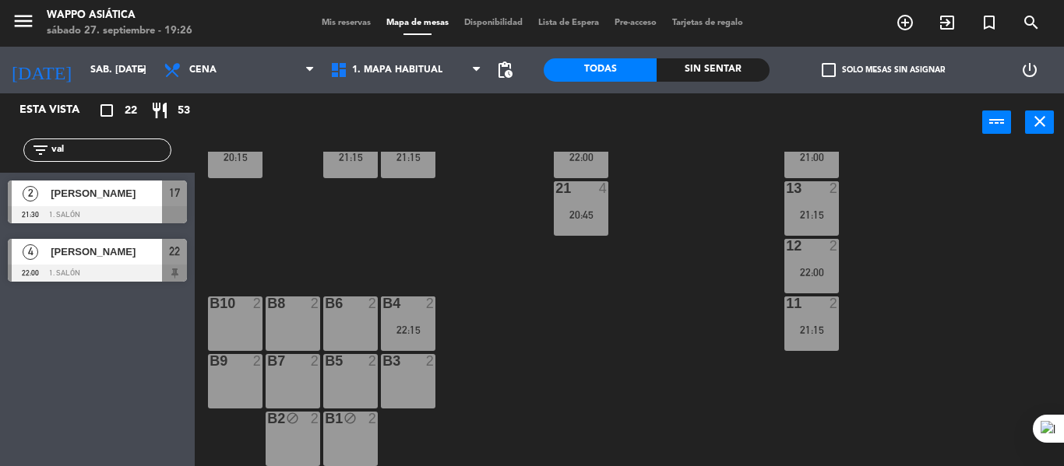
type input "val"
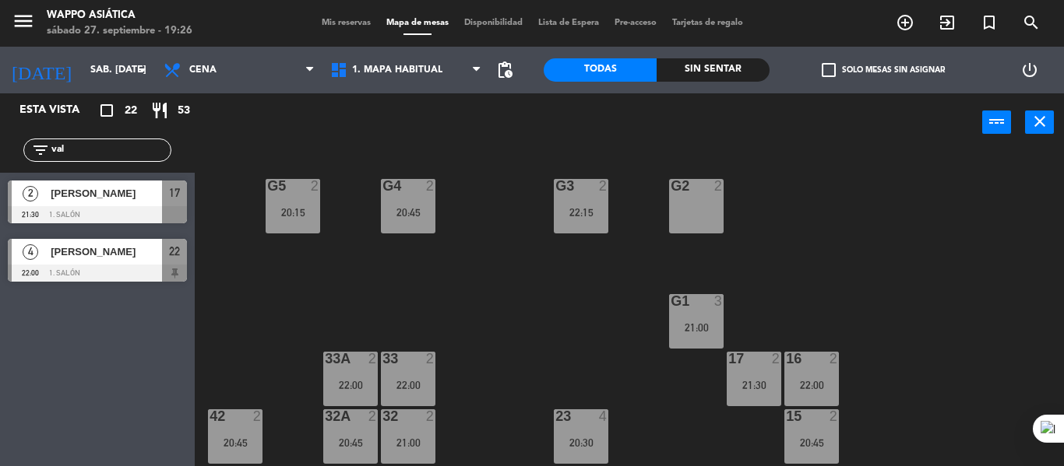
click at [707, 213] on div "g2 2" at bounding box center [696, 206] width 55 height 55
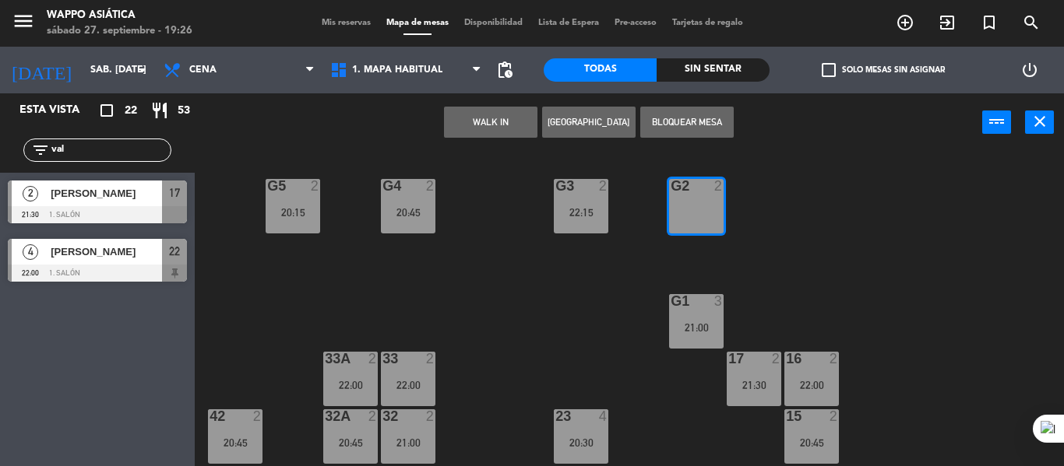
click at [719, 115] on button "Bloquear Mesa" at bounding box center [686, 122] width 93 height 31
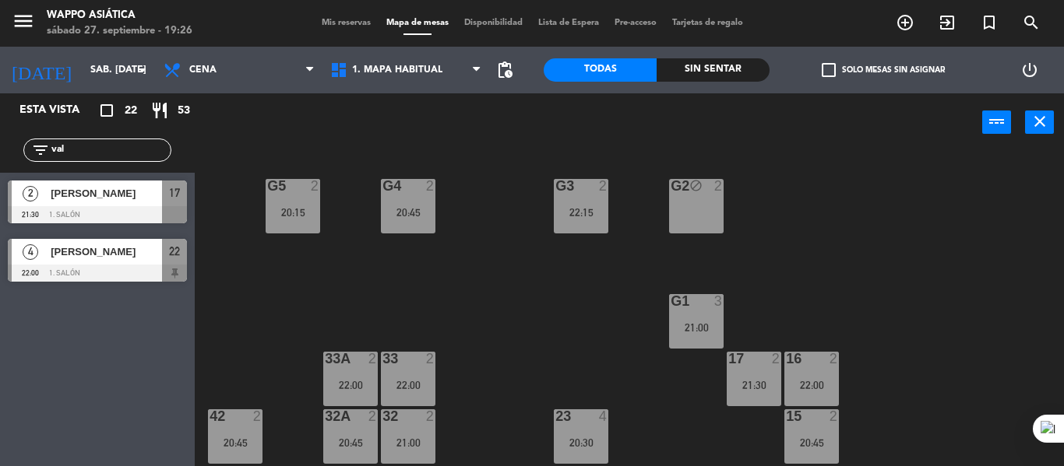
click at [83, 148] on input "val" at bounding box center [110, 150] width 121 height 17
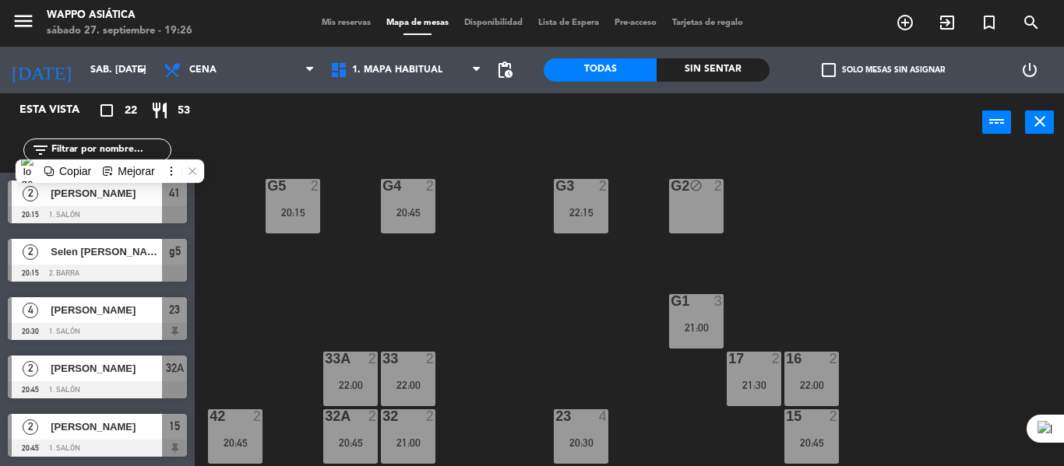
click at [541, 327] on div "g5 2 20:15 g4 2 20:45 g3 2 22:15 g2 block 2 g1 3 21:00 33 2 22:00 16 2 22:00 33…" at bounding box center [635, 309] width 858 height 315
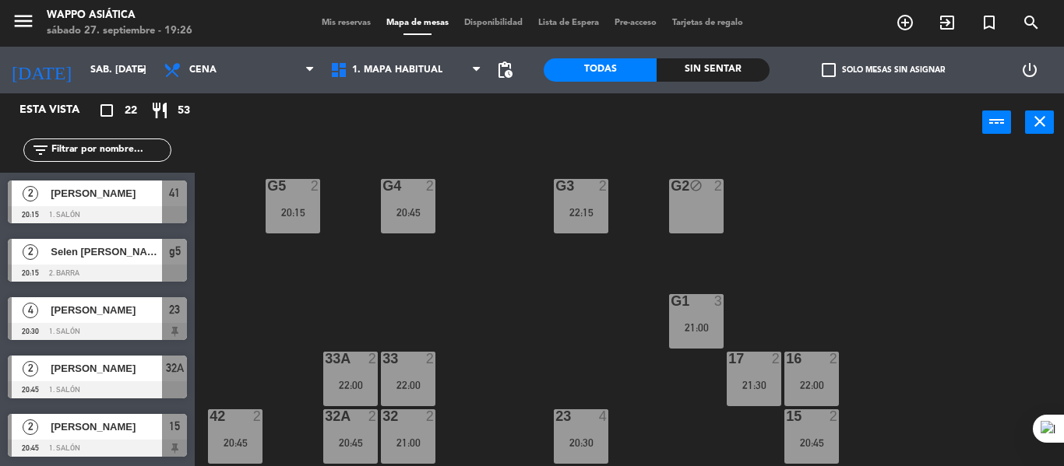
click at [688, 205] on div "g2 block 2" at bounding box center [696, 206] width 55 height 55
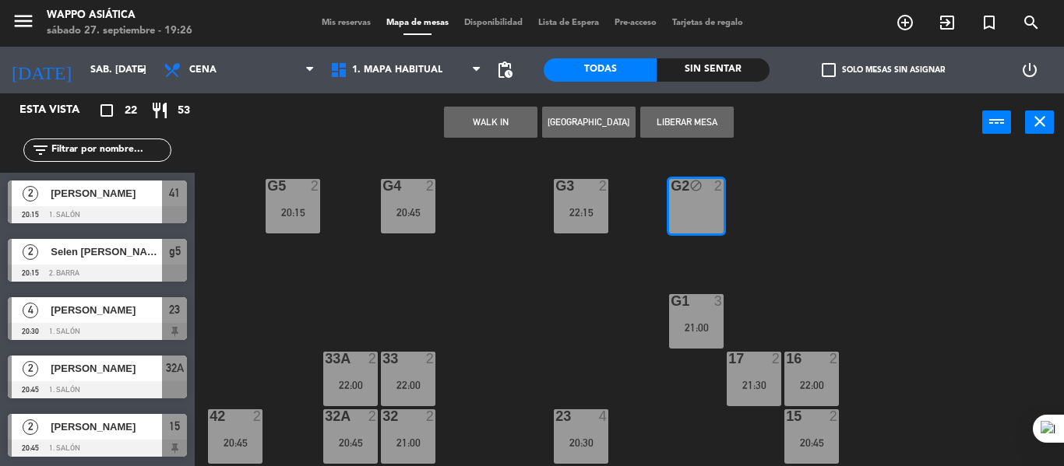
click at [584, 118] on button "[GEOGRAPHIC_DATA]" at bounding box center [588, 122] width 93 height 31
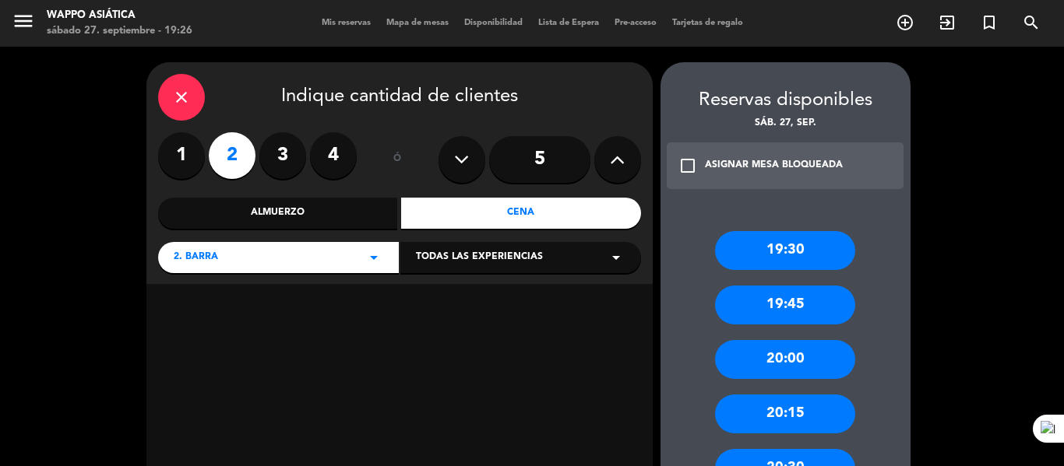
click at [685, 175] on icon "check_box_outline_blank" at bounding box center [687, 166] width 19 height 19
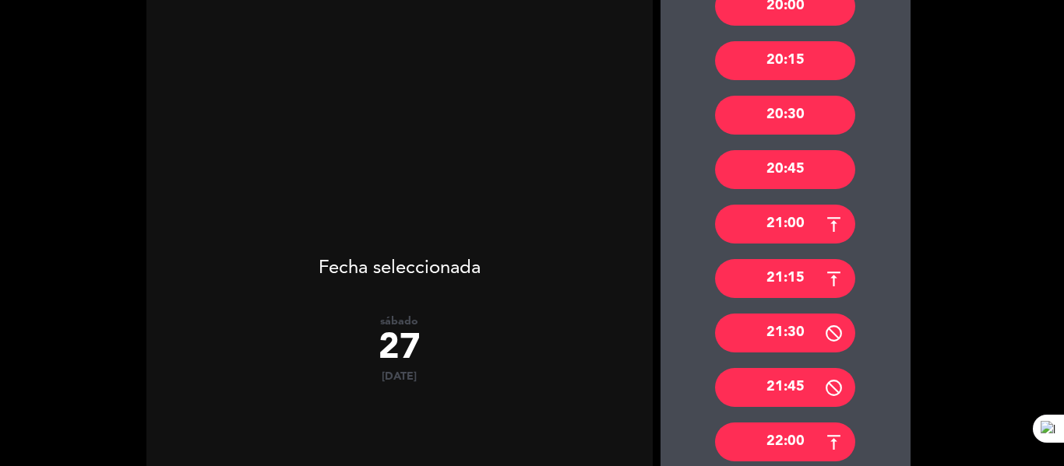
scroll to position [354, 0]
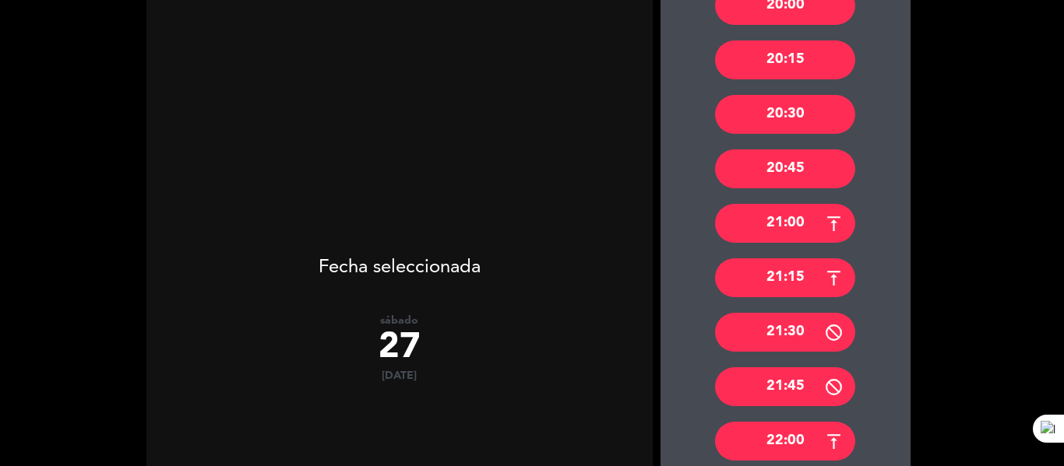
click at [744, 381] on div "21:45" at bounding box center [785, 387] width 140 height 39
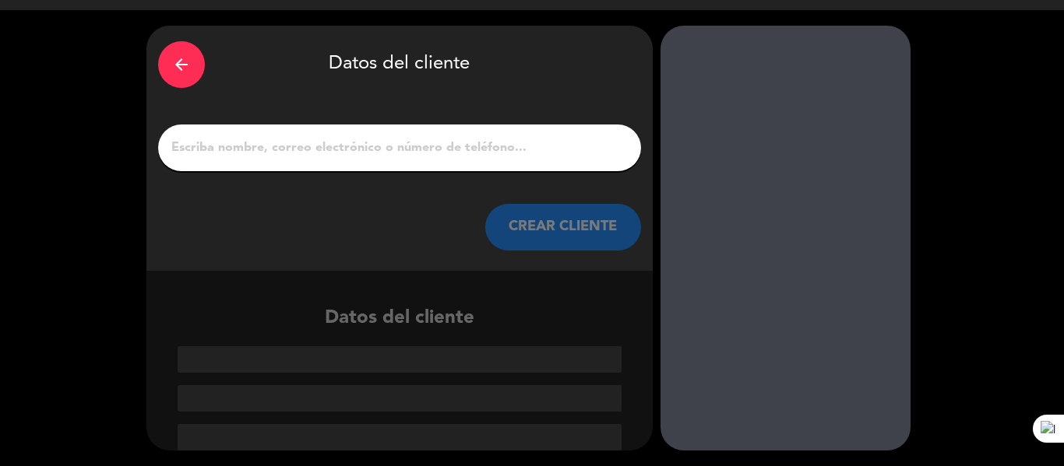
scroll to position [45, 0]
click at [373, 148] on input "1" at bounding box center [399, 148] width 459 height 22
paste input "[PERSON_NAME]"
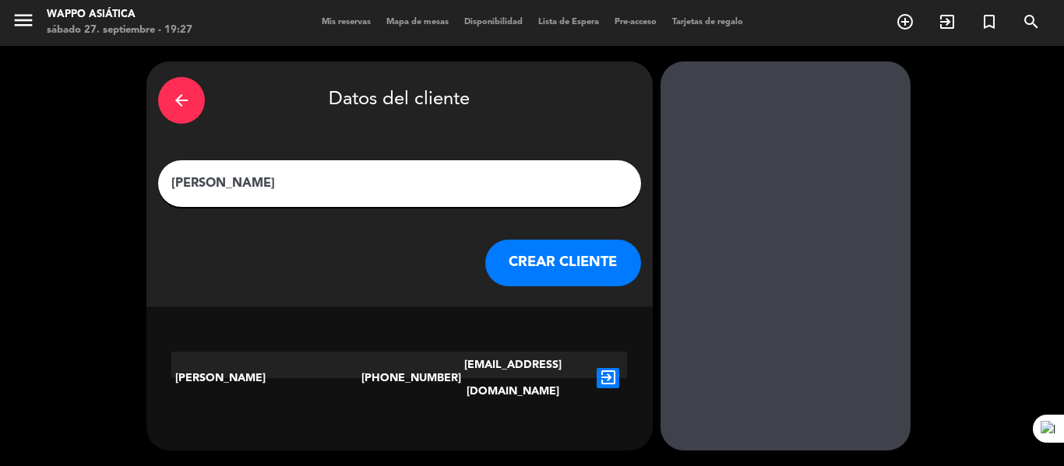
type input "[PERSON_NAME]"
click at [615, 376] on icon "exit_to_app" at bounding box center [607, 378] width 23 height 20
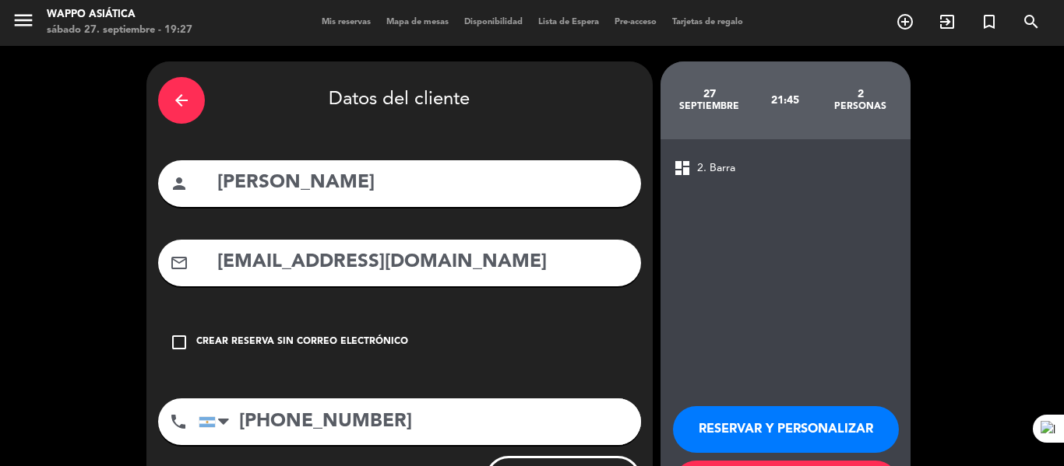
scroll to position [112, 0]
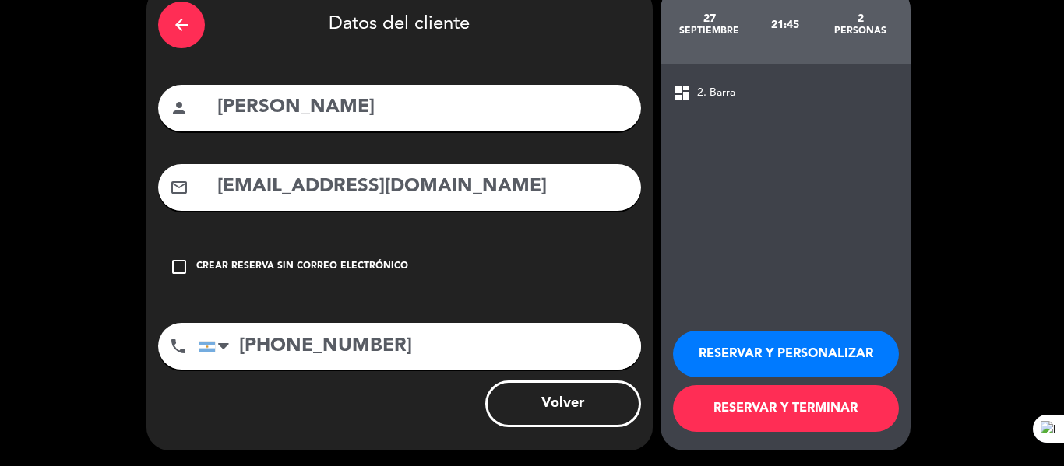
click at [772, 412] on button "RESERVAR Y TERMINAR" at bounding box center [786, 408] width 226 height 47
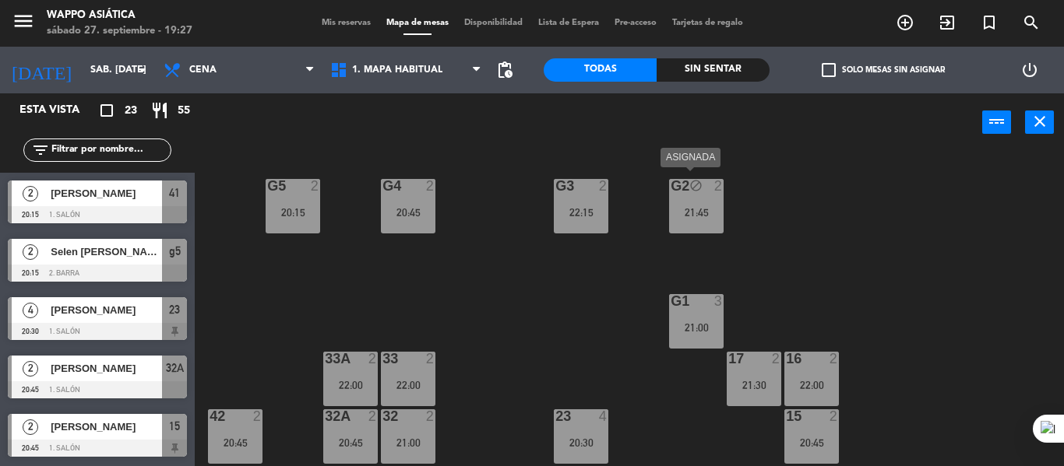
click at [712, 224] on div "g2 block 2 21:45" at bounding box center [696, 206] width 55 height 55
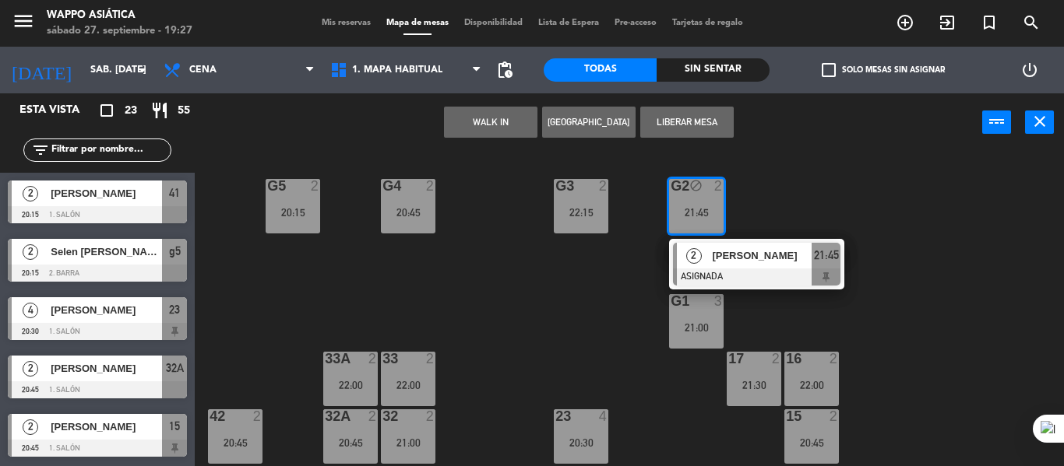
click at [676, 114] on button "Liberar Mesa" at bounding box center [686, 122] width 93 height 31
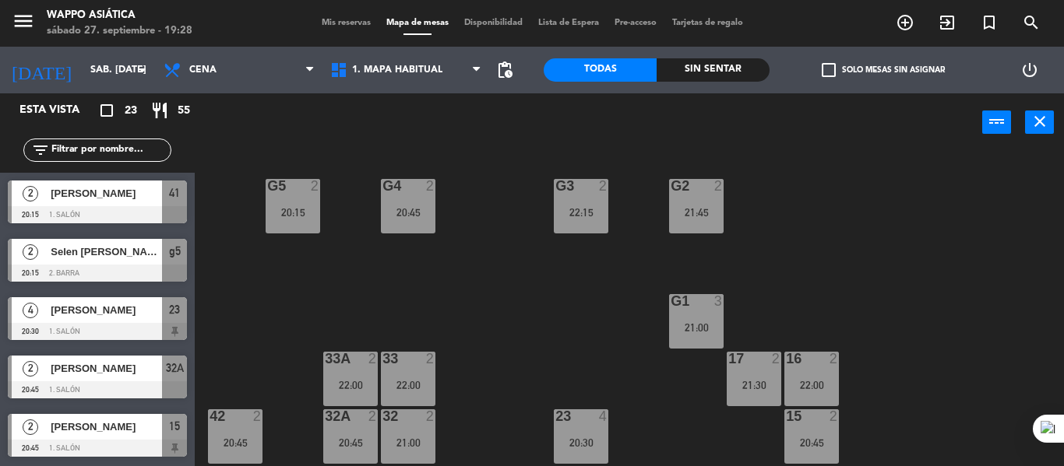
click at [349, 26] on span "Mis reservas" at bounding box center [346, 23] width 65 height 9
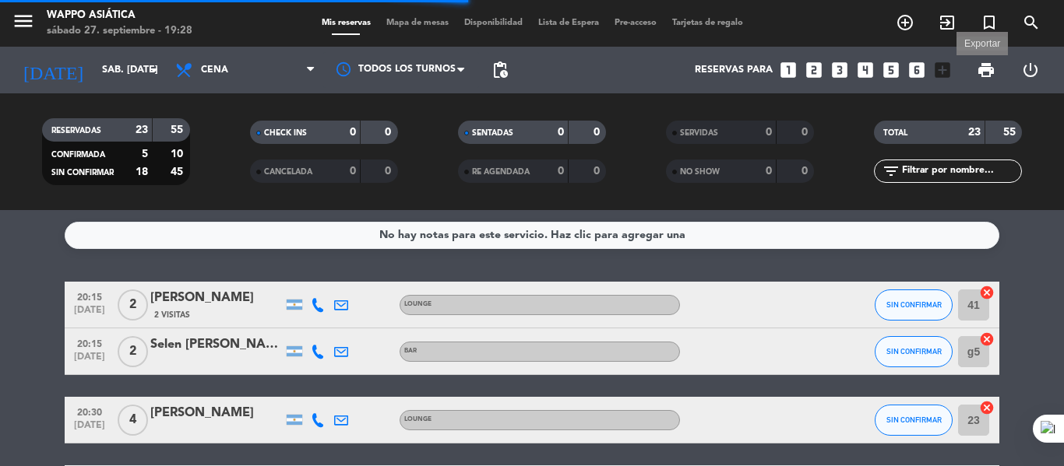
click at [980, 71] on span "print" at bounding box center [985, 70] width 19 height 19
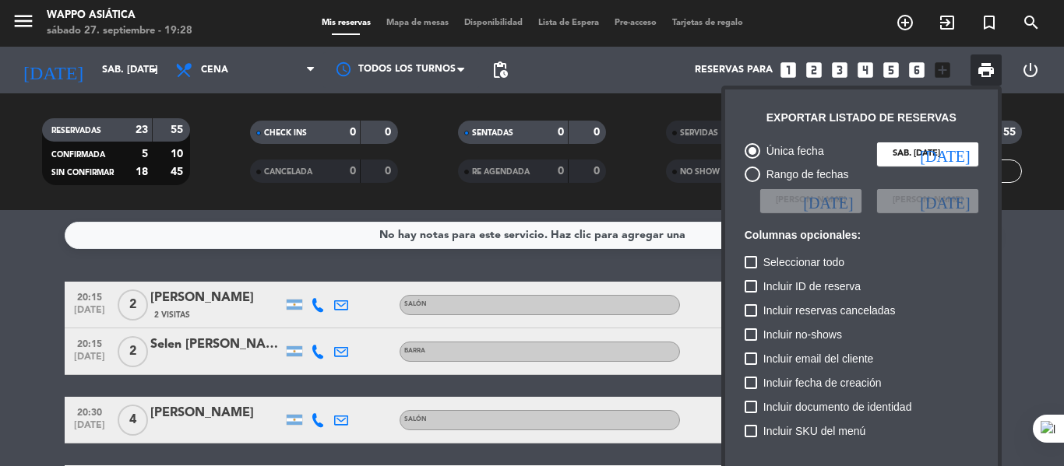
scroll to position [187, 0]
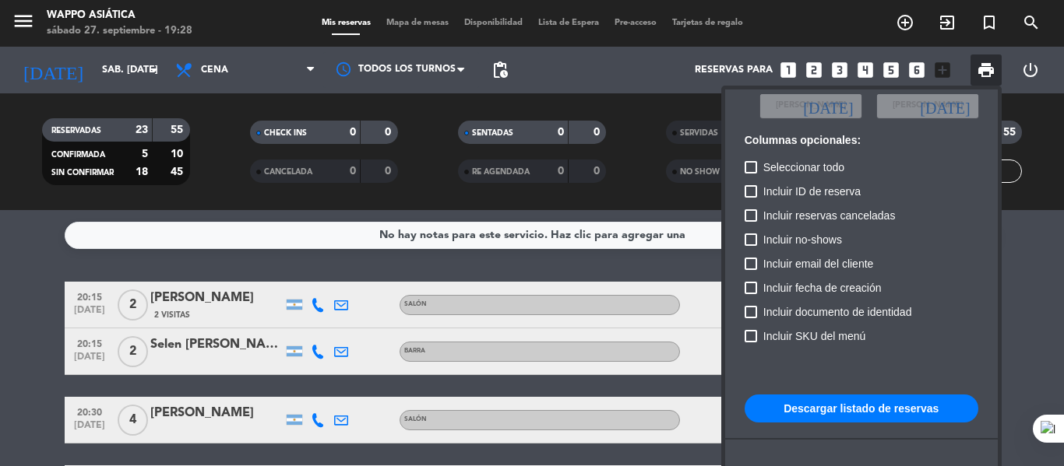
click at [818, 395] on button "Descargar listado de reservas" at bounding box center [861, 409] width 234 height 28
click at [414, 23] on div at bounding box center [532, 233] width 1064 height 466
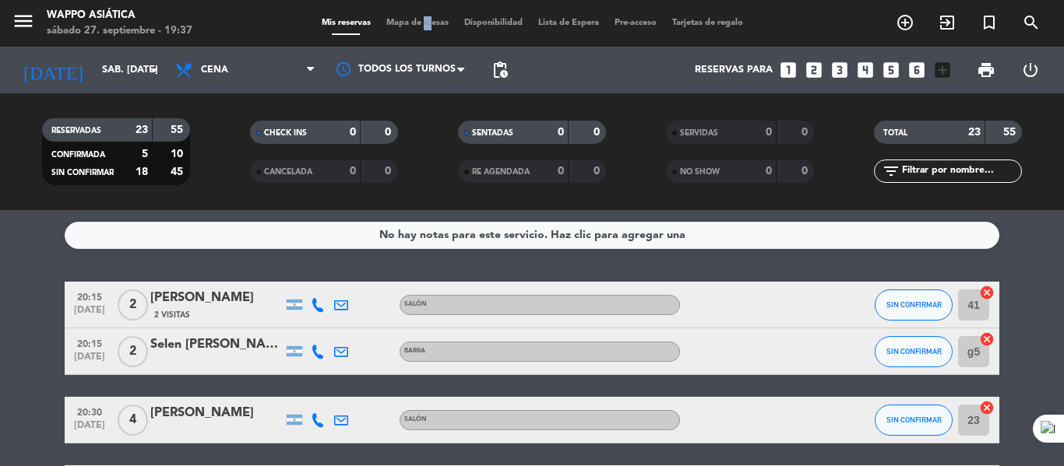
click at [414, 23] on span "Mapa de mesas" at bounding box center [417, 23] width 78 height 9
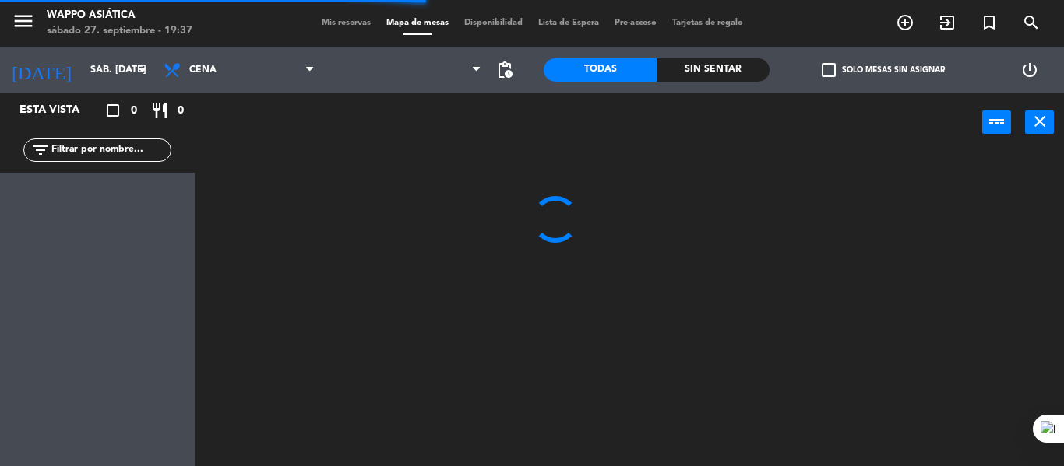
click at [723, 63] on div "Sin sentar" at bounding box center [712, 69] width 113 height 23
